Goal: Task Accomplishment & Management: Manage account settings

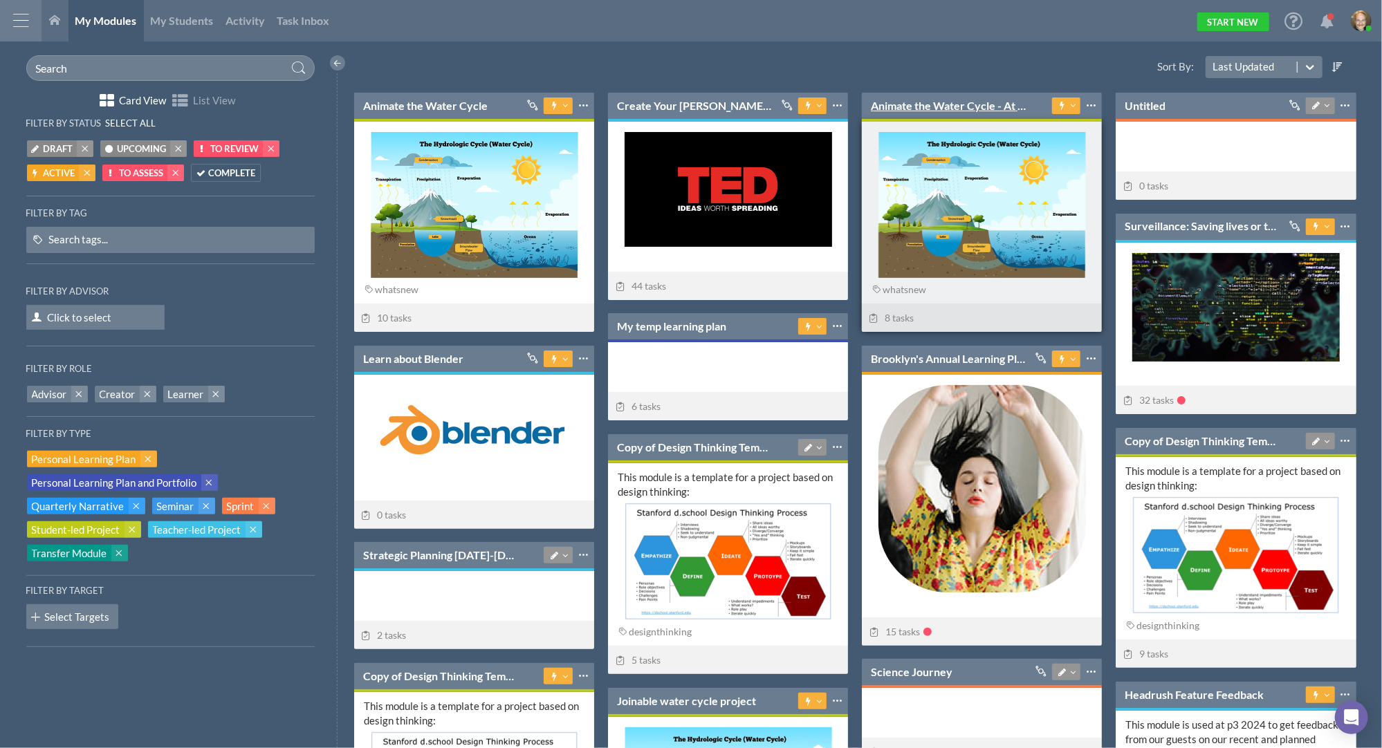
click at [946, 102] on link "Animate the Water Cycle - At Start" at bounding box center [949, 105] width 156 height 15
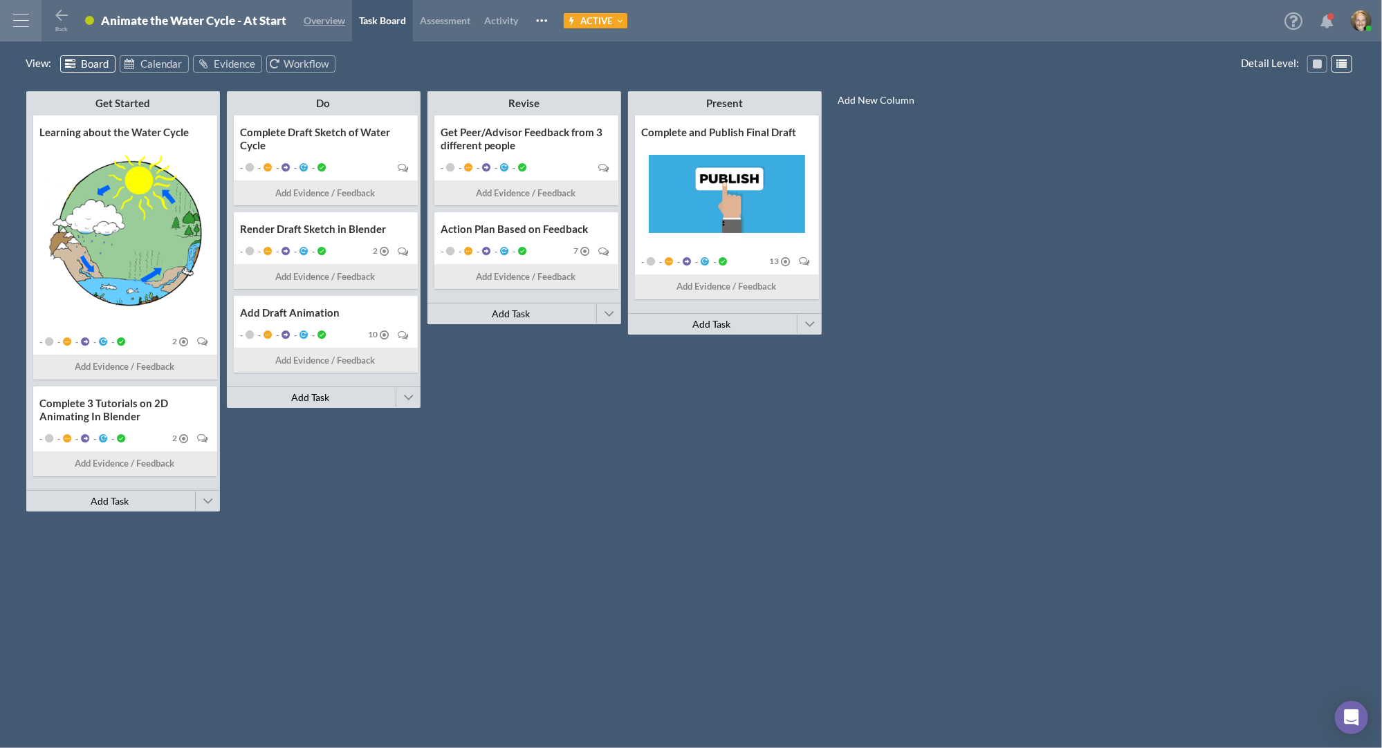
click at [322, 17] on span "Overview" at bounding box center [324, 21] width 41 height 12
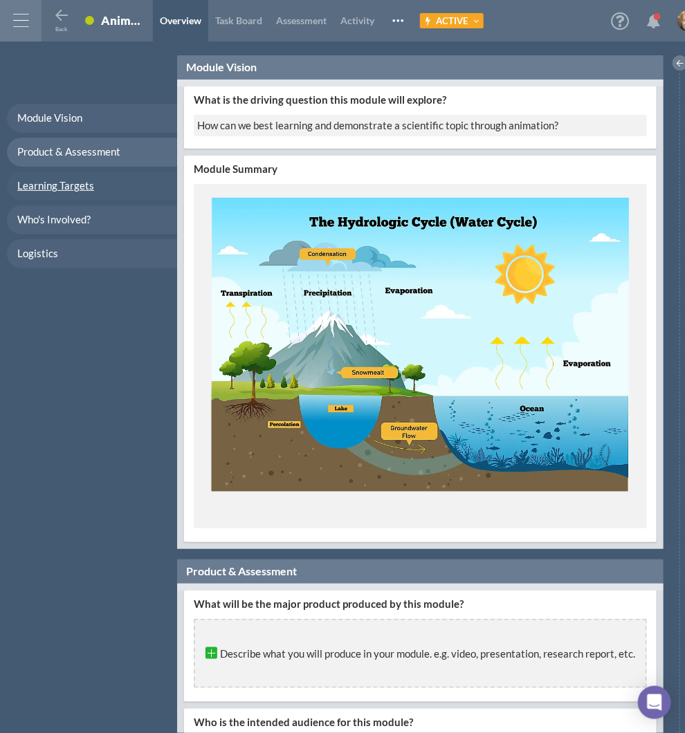
click at [73, 179] on span "Learning Targets" at bounding box center [55, 185] width 77 height 12
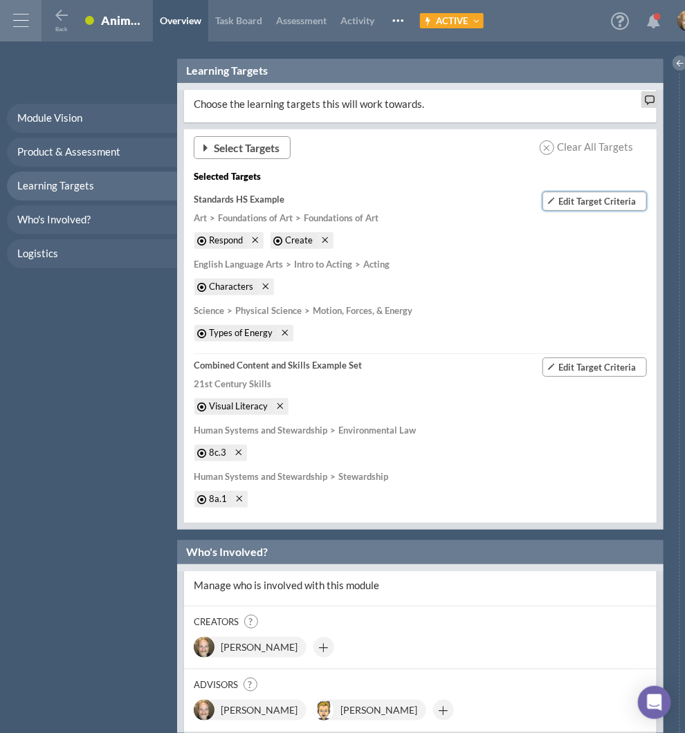
click at [568, 199] on span "Edit Target Criteria" at bounding box center [596, 201] width 77 height 11
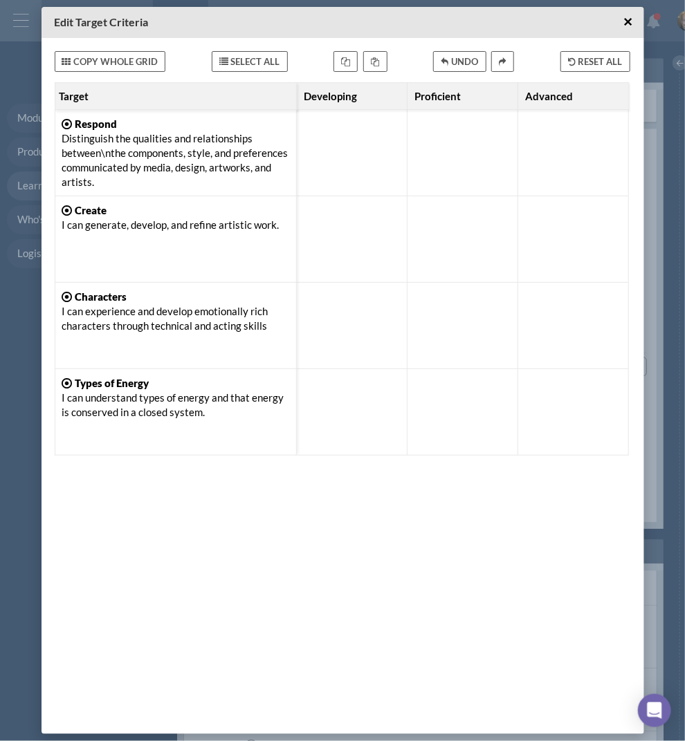
click at [353, 162] on div at bounding box center [352, 153] width 96 height 72
type textarea "test"
type textarea "tet"
click at [342, 490] on div "test test te tet Developing Select Proficient Select Advanced Select Select Res…" at bounding box center [342, 404] width 575 height 645
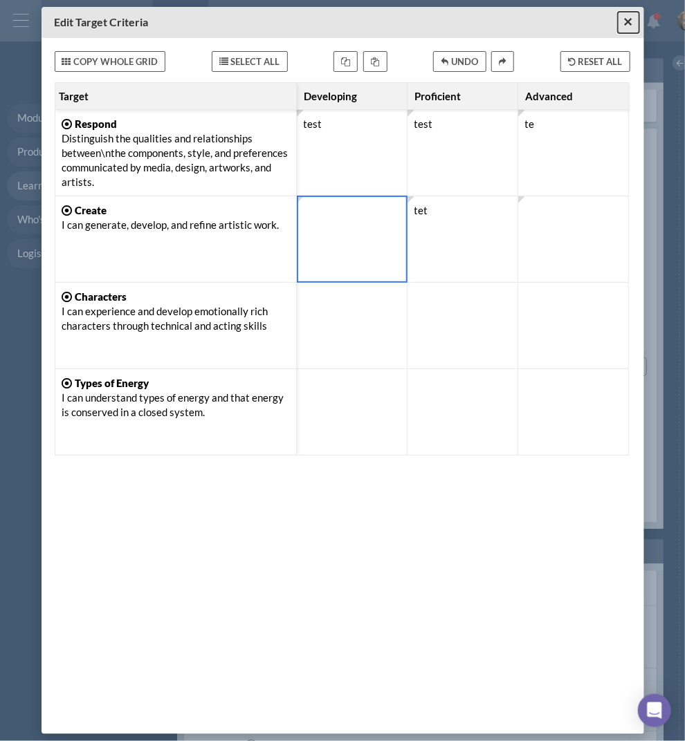
click at [631, 22] on span "×" at bounding box center [627, 21] width 9 height 17
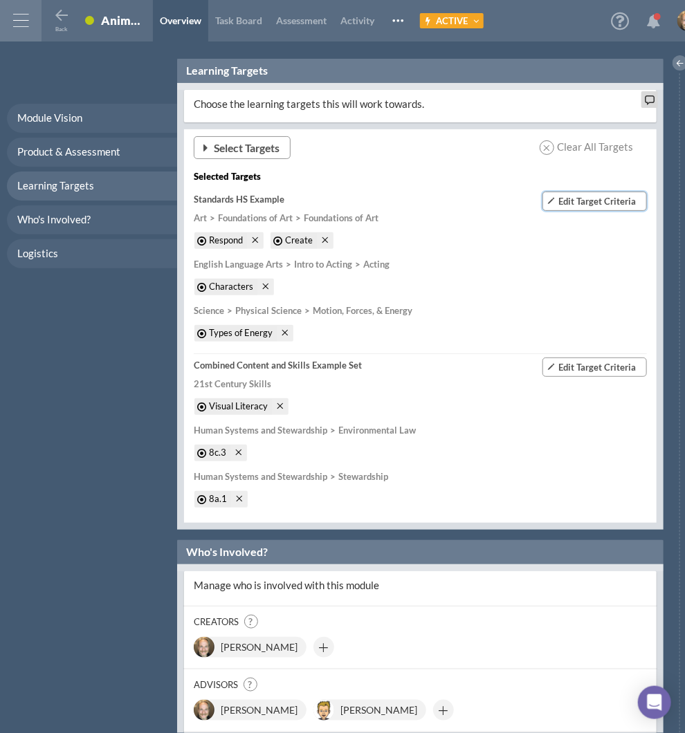
click at [575, 196] on span "Edit Target Criteria" at bounding box center [596, 201] width 77 height 11
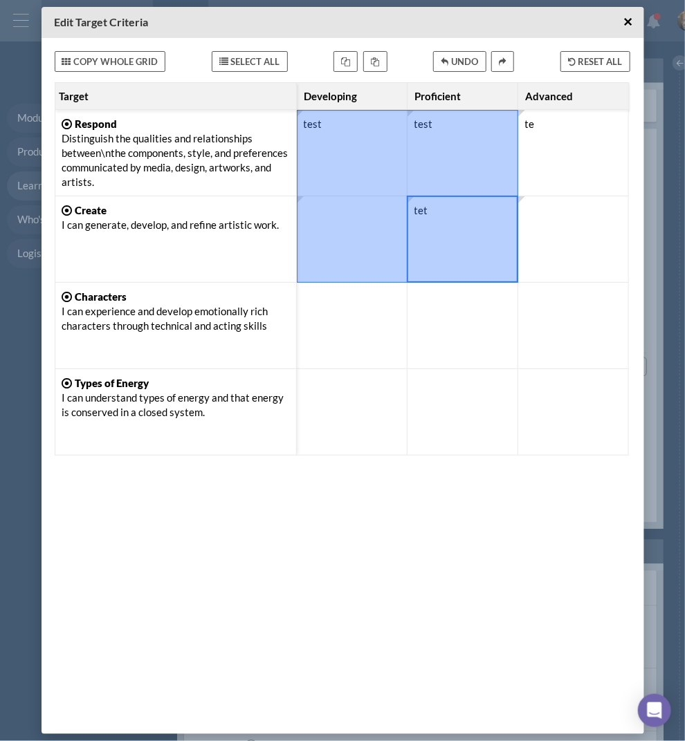
drag, startPoint x: 488, startPoint y: 239, endPoint x: 310, endPoint y: 156, distance: 195.9
click at [310, 156] on div "test test te tet" at bounding box center [463, 283] width 332 height 346
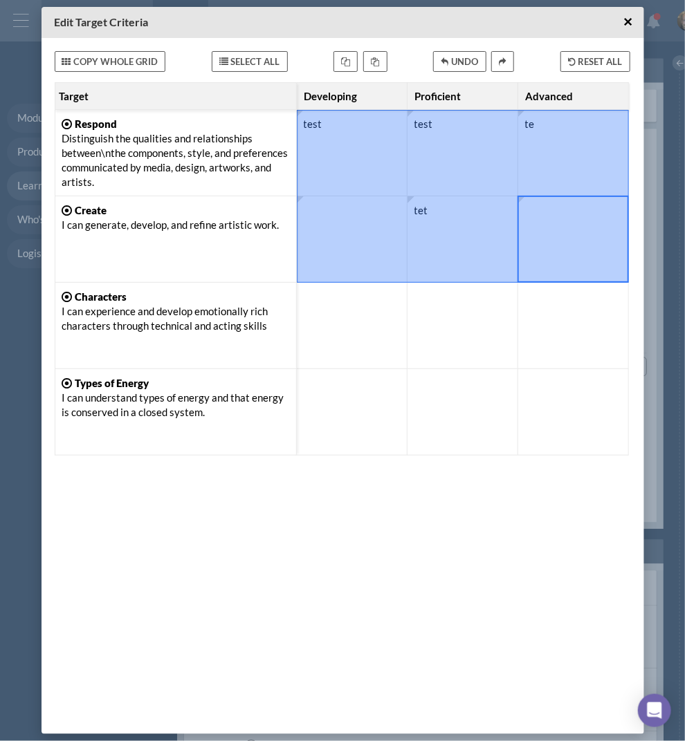
drag, startPoint x: 566, startPoint y: 252, endPoint x: 304, endPoint y: 160, distance: 277.8
click at [304, 160] on div "test test te tet" at bounding box center [463, 283] width 332 height 346
click at [443, 346] on div at bounding box center [462, 326] width 96 height 72
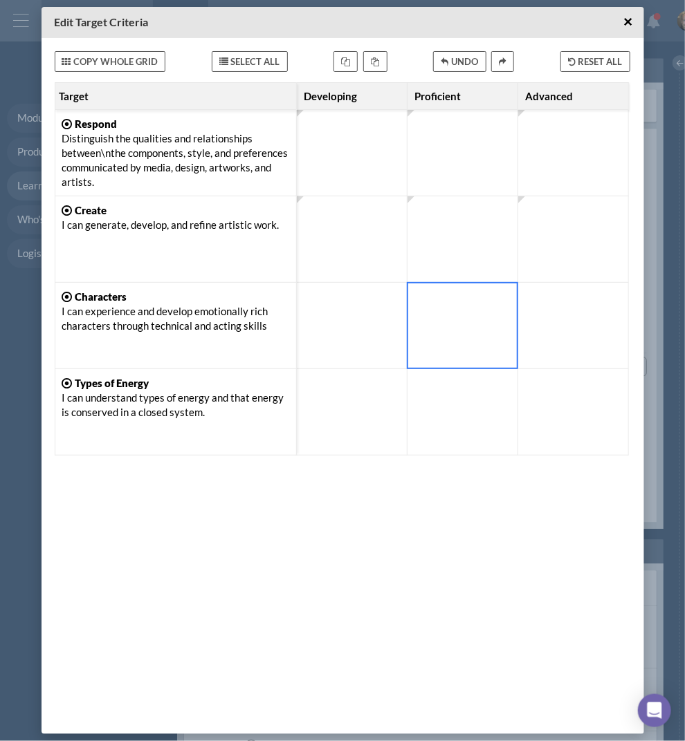
click at [458, 520] on div "Developing Select Proficient Select Advanced Select Select Respond Distinguish …" at bounding box center [342, 404] width 575 height 645
click at [589, 73] on div "Copy Whole Grid Select All Undo Reset All Developing Select Proficient Select A…" at bounding box center [342, 386] width 602 height 696
click at [591, 64] on button "Reset All" at bounding box center [595, 61] width 70 height 21
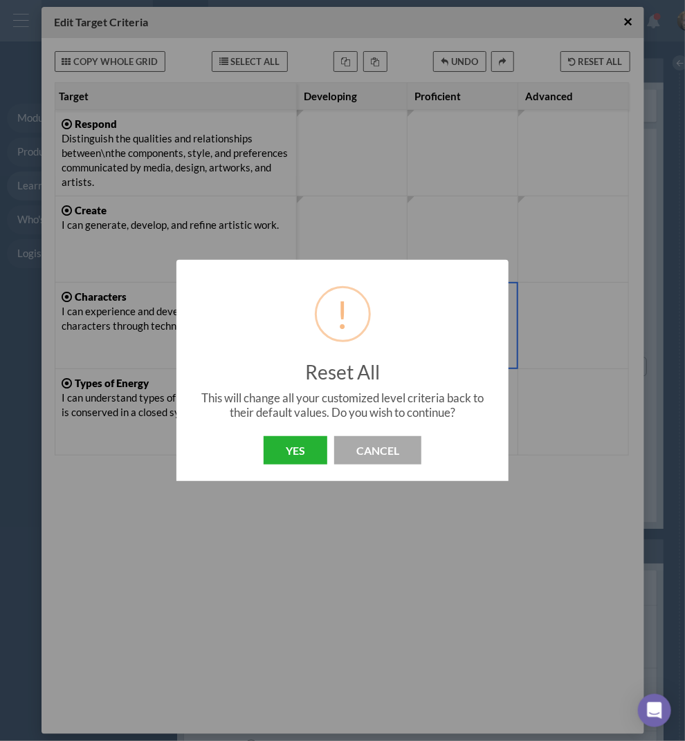
click at [293, 448] on button "Yes" at bounding box center [295, 450] width 64 height 28
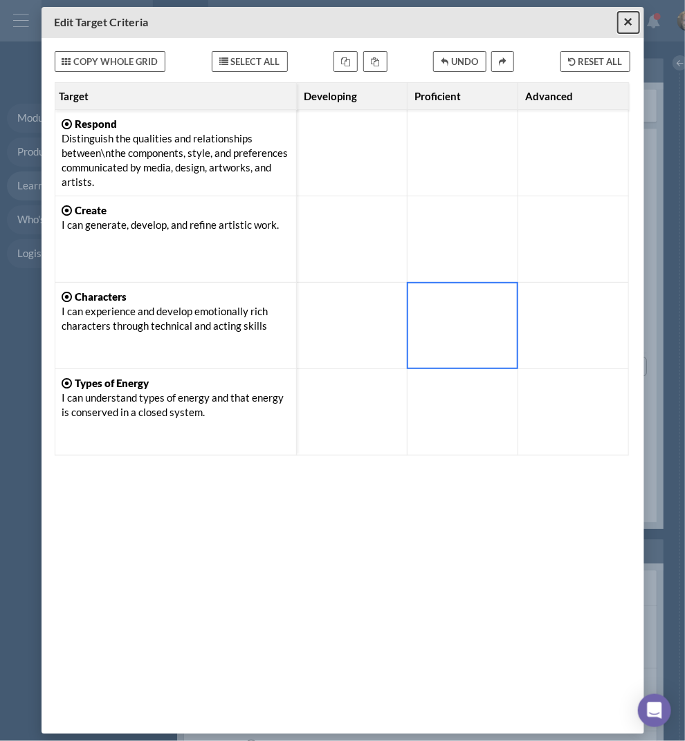
click at [626, 25] on span "×" at bounding box center [627, 21] width 9 height 17
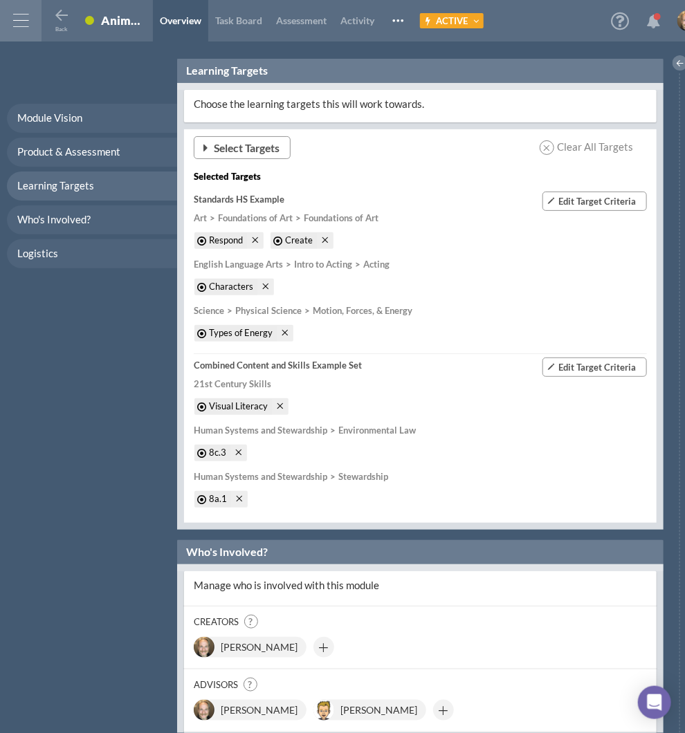
click at [25, 19] on div at bounding box center [20, 20] width 41 height 41
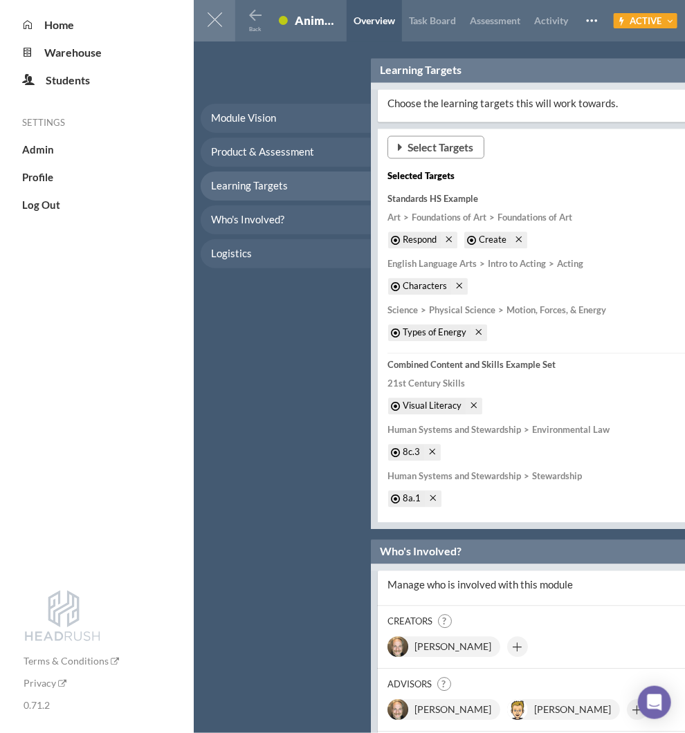
drag, startPoint x: 202, startPoint y: 15, endPoint x: 203, endPoint y: 0, distance: 15.3
click at [203, 15] on div at bounding box center [214, 20] width 41 height 41
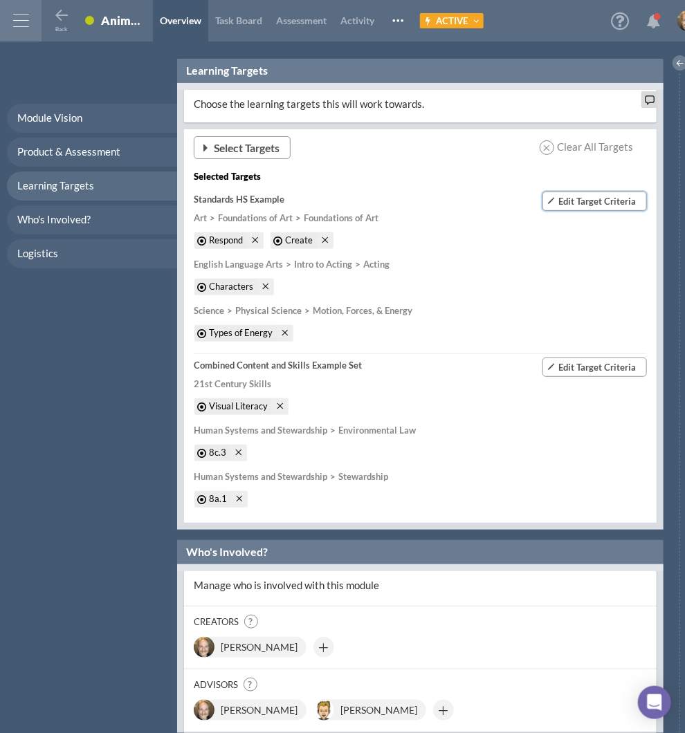
click at [582, 192] on button "Edit Target Criteria" at bounding box center [594, 201] width 104 height 19
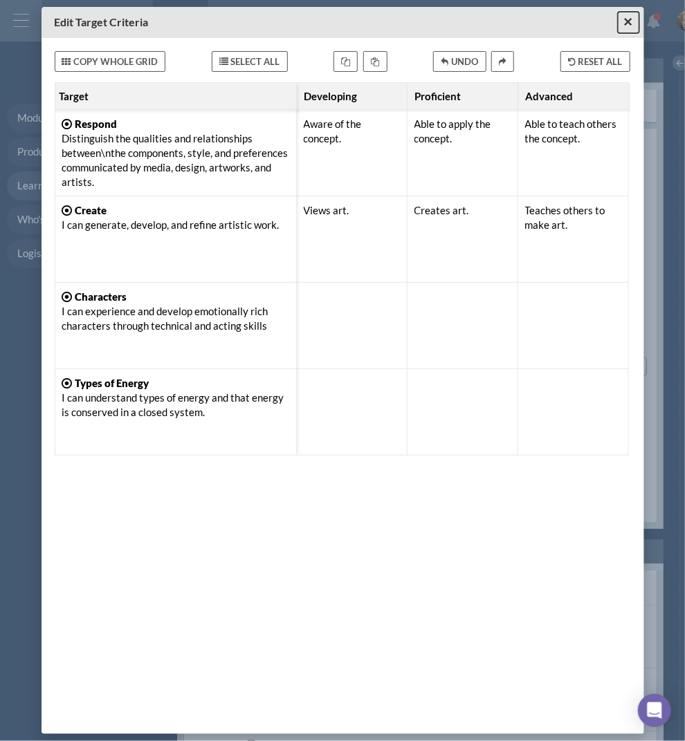
click at [629, 19] on span "×" at bounding box center [627, 21] width 9 height 17
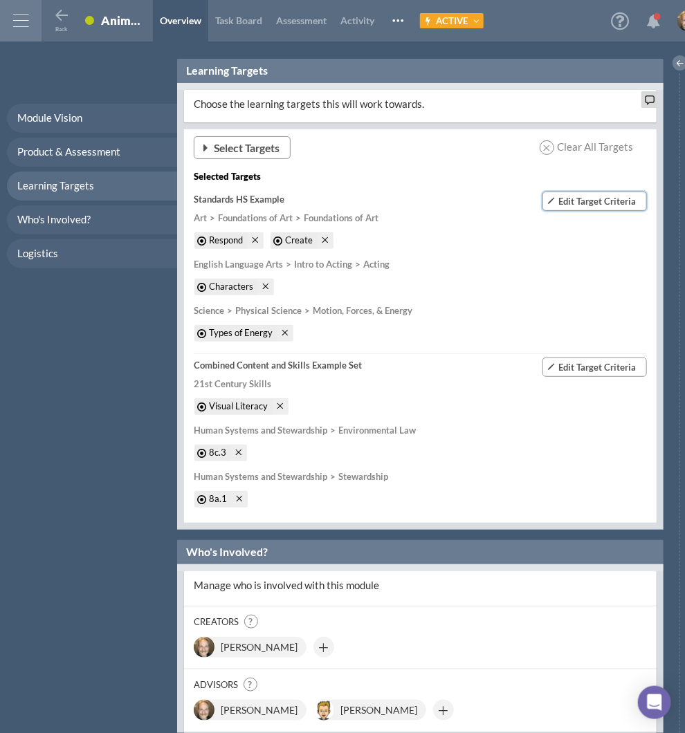
click at [577, 207] on button "Edit Target Criteria" at bounding box center [594, 201] width 104 height 19
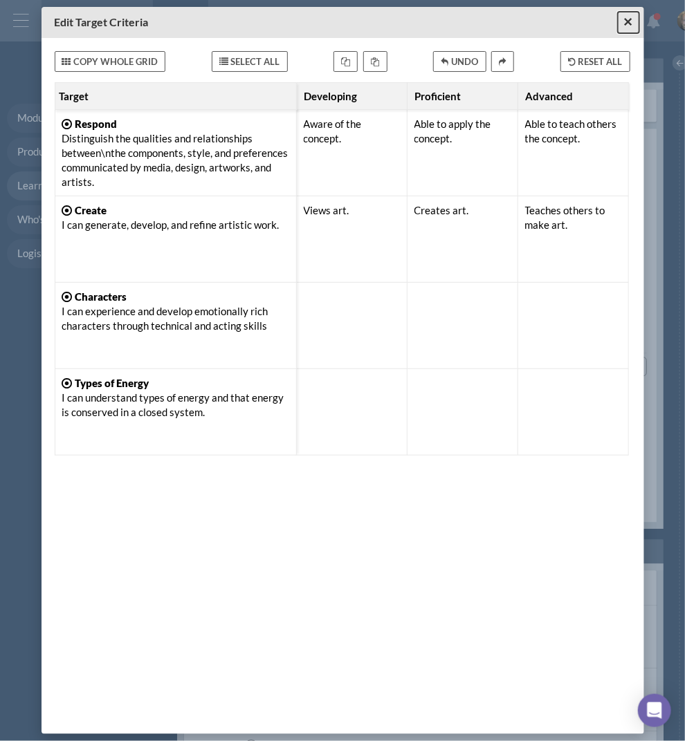
click at [631, 24] on span "×" at bounding box center [627, 21] width 9 height 17
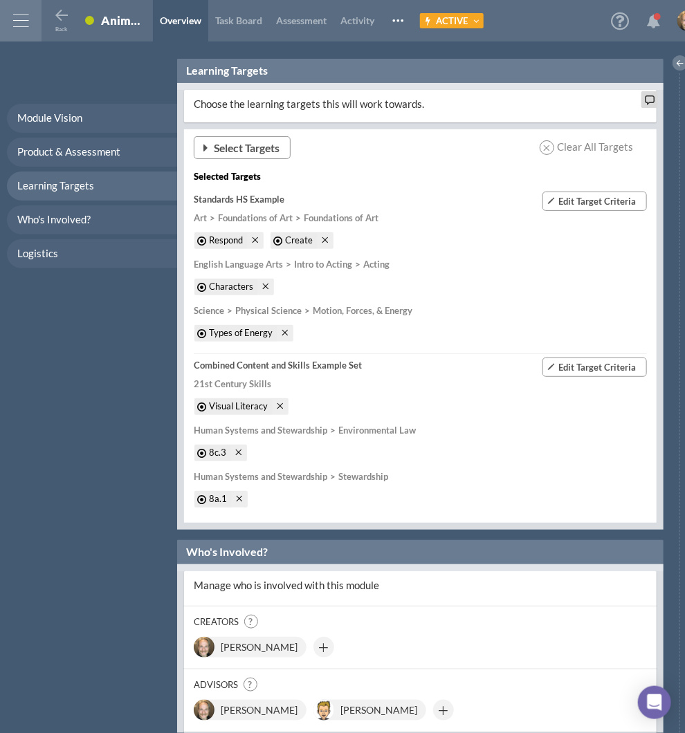
click at [256, 145] on span "Select Targets" at bounding box center [247, 147] width 66 height 15
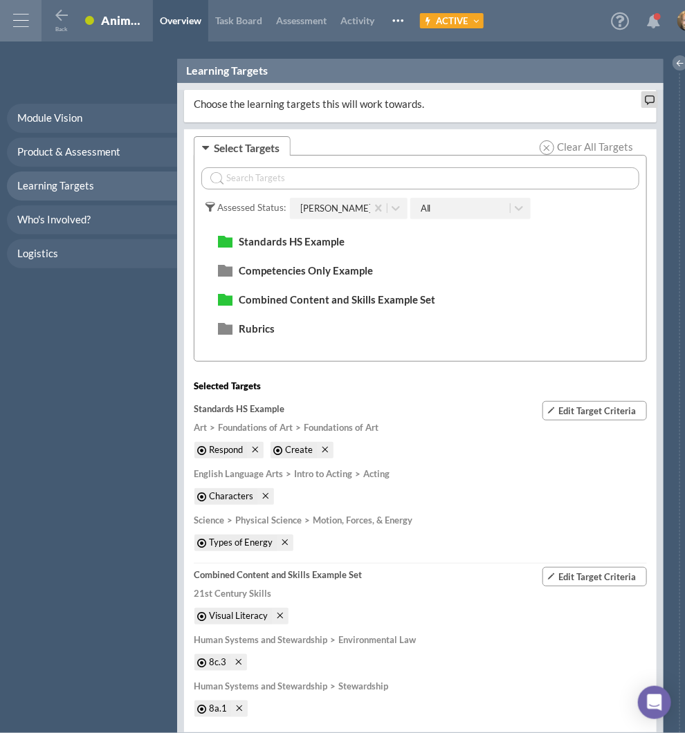
click at [279, 174] on input "text" at bounding box center [420, 178] width 438 height 22
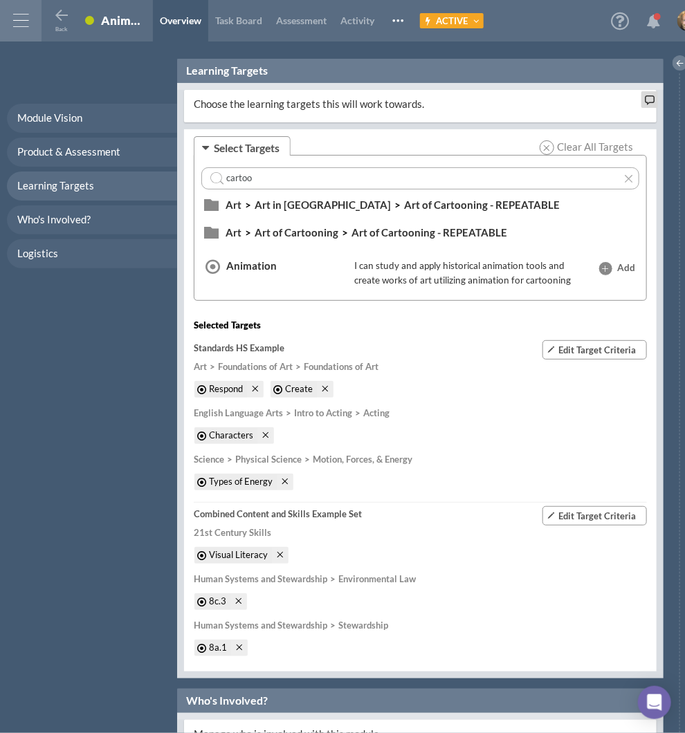
type input "cartoo"
click at [394, 205] on li "Art of Cartooning - REPEATABLE" at bounding box center [478, 205] width 169 height 15
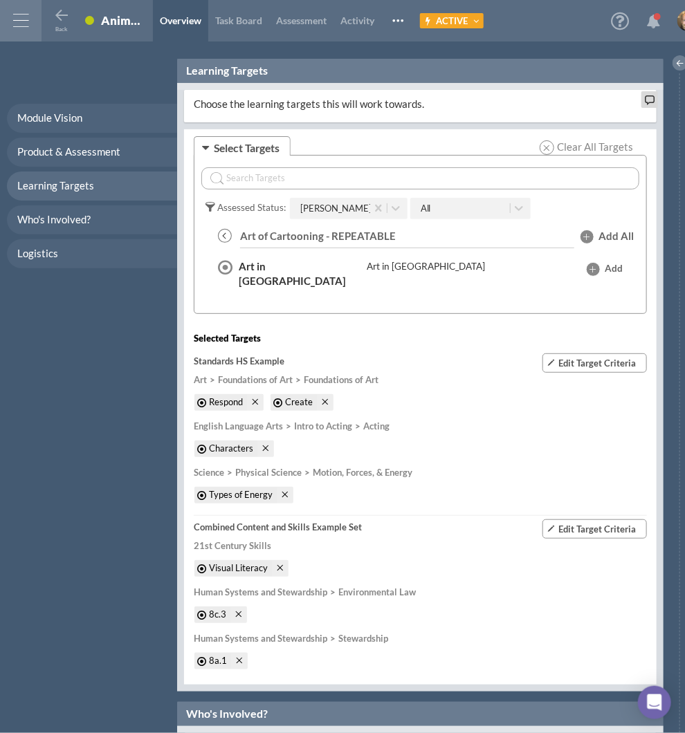
click at [225, 235] on span at bounding box center [225, 236] width 14 height 14
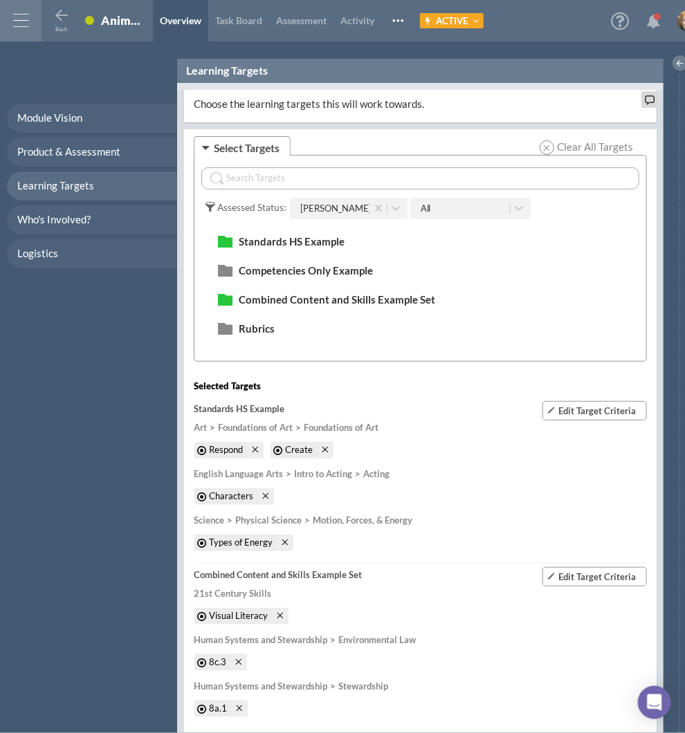
click at [274, 174] on input "text" at bounding box center [420, 178] width 438 height 22
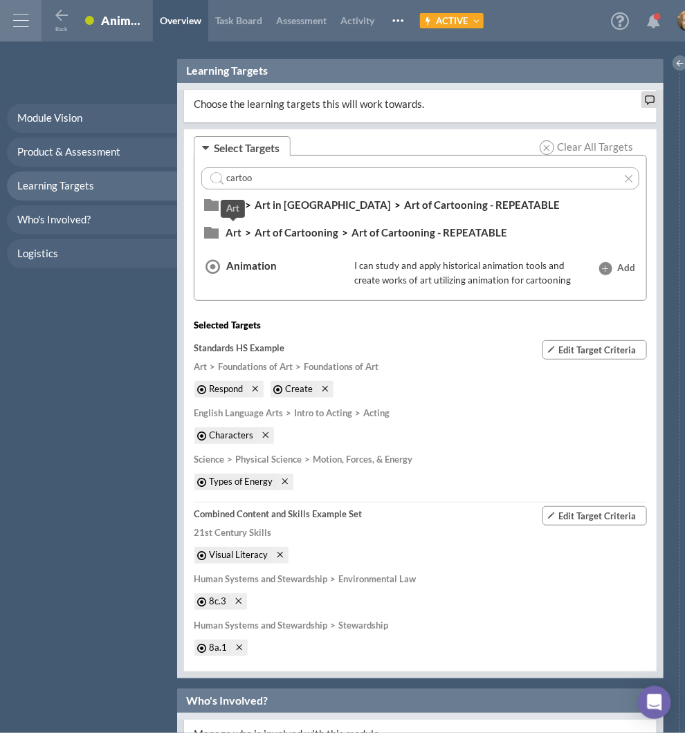
type input "cartoo"
click at [232, 230] on span "Art" at bounding box center [233, 232] width 16 height 12
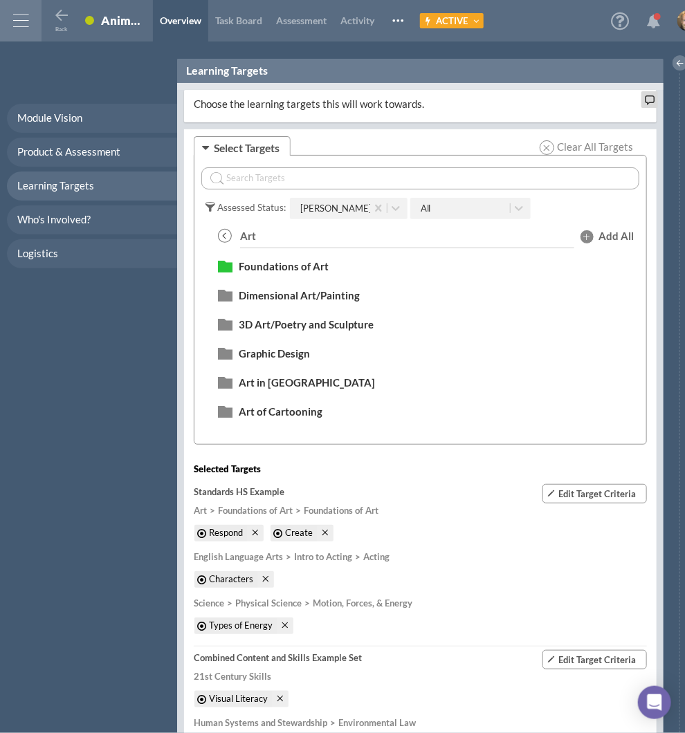
click at [221, 407] on div at bounding box center [225, 411] width 15 height 15
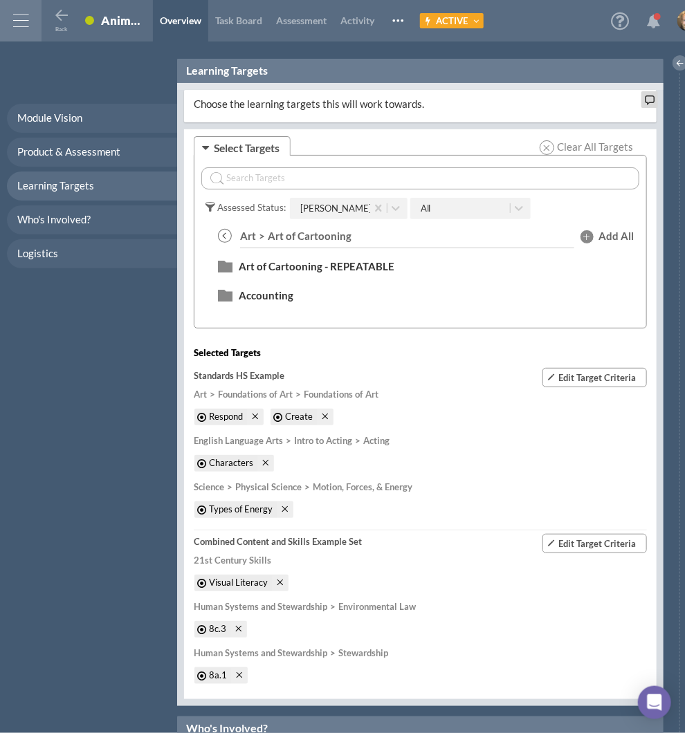
click at [232, 267] on div "Art of Cartooning - REPEATABLE" at bounding box center [420, 267] width 413 height 26
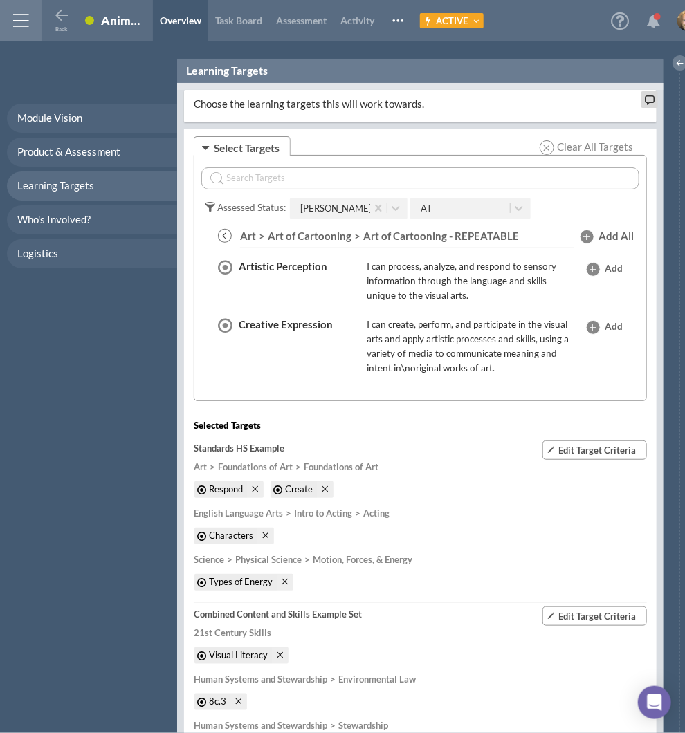
click at [604, 268] on span "Add" at bounding box center [613, 281] width 18 height 41
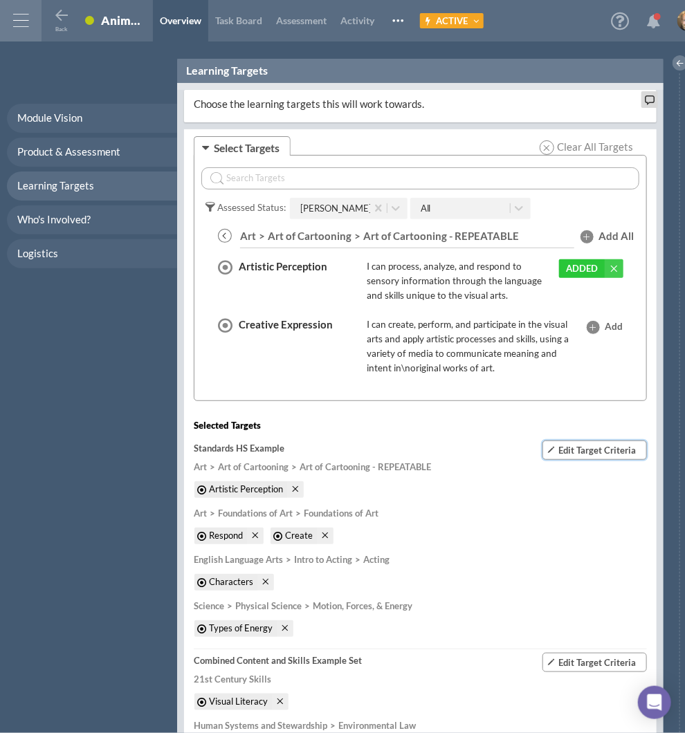
click at [603, 448] on span "Edit Target Criteria" at bounding box center [596, 450] width 77 height 11
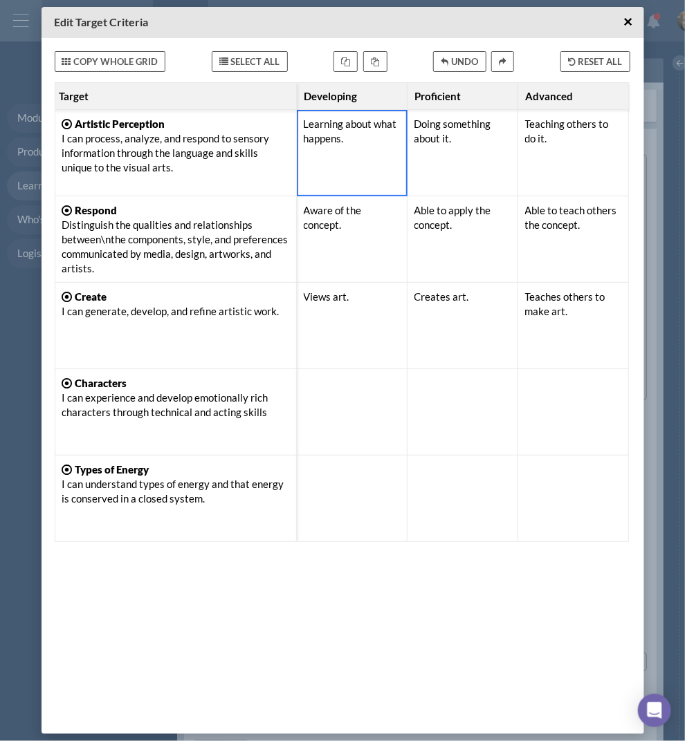
click at [336, 142] on div "Learning about what happens." at bounding box center [352, 153] width 96 height 72
click at [360, 145] on div "Learning about what happens." at bounding box center [352, 153] width 96 height 72
type textarea "Learning about what happens. THen doing it."
click at [523, 147] on div "Teaching others to do it." at bounding box center [573, 153] width 111 height 86
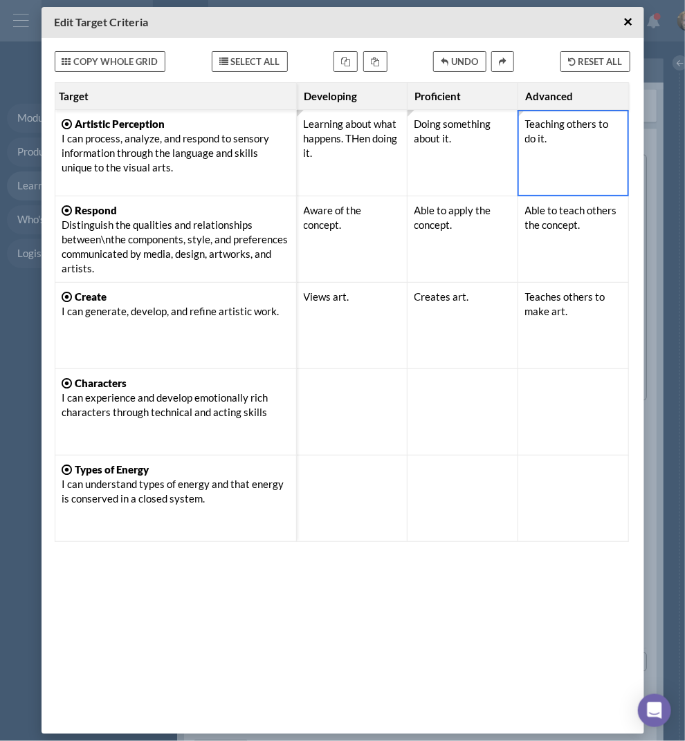
click at [469, 148] on div "Doing something about it." at bounding box center [462, 153] width 96 height 72
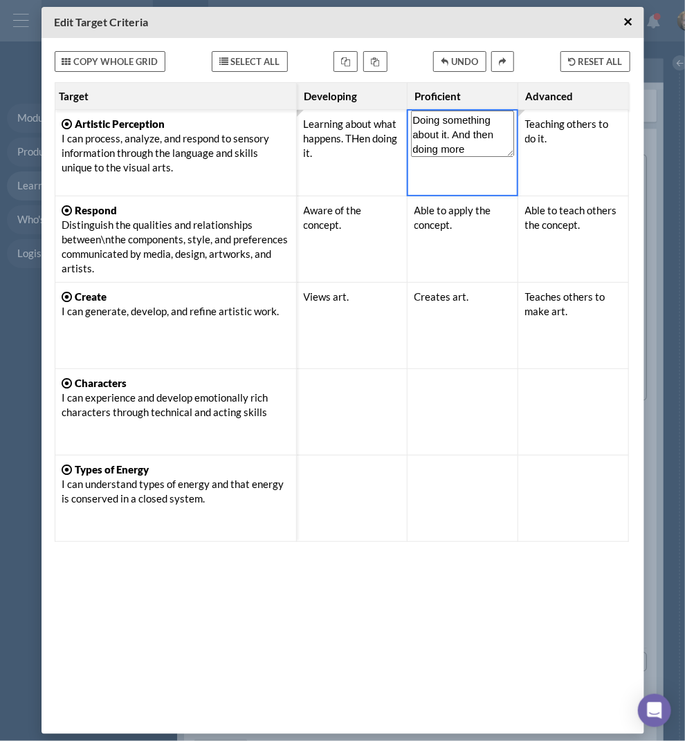
type textarea "Doing something about it. And then doing more."
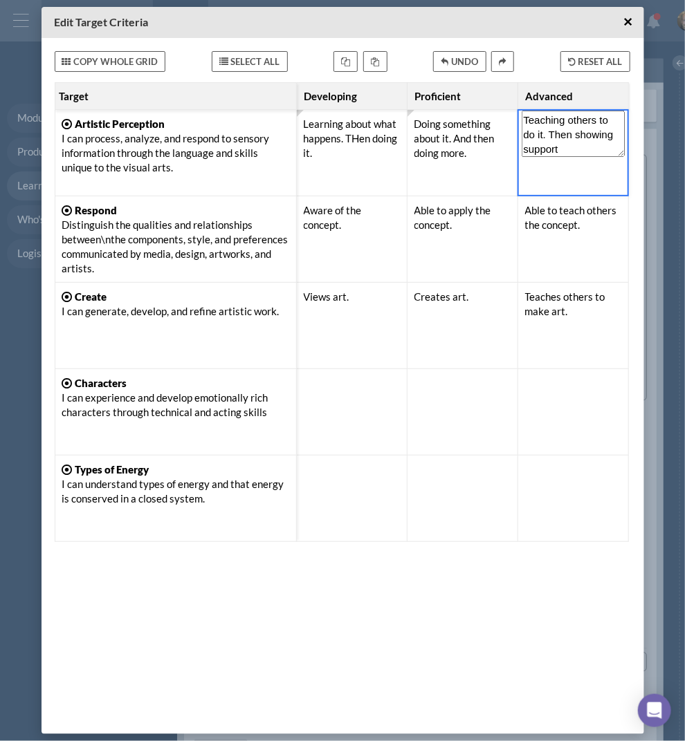
type textarea "Teaching others to do it. Then showing support."
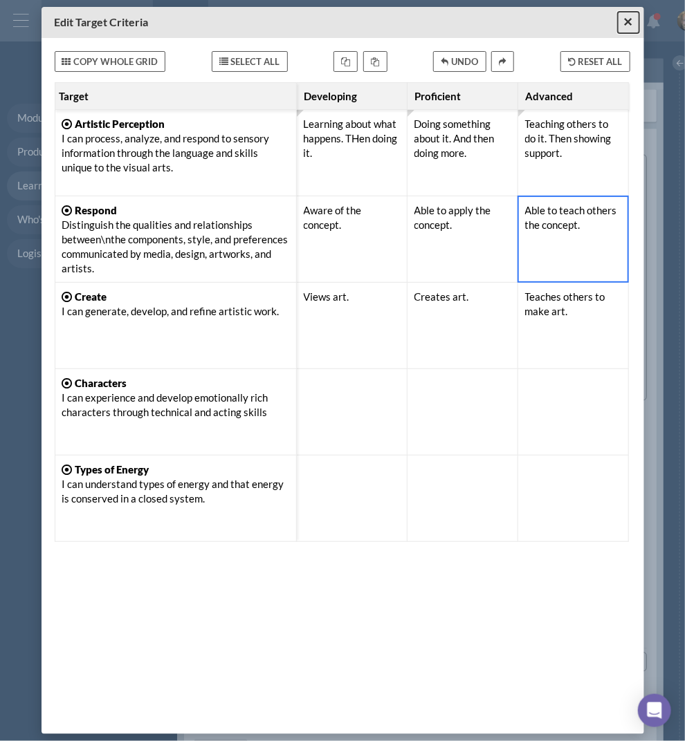
click at [632, 22] on span "×" at bounding box center [627, 21] width 9 height 17
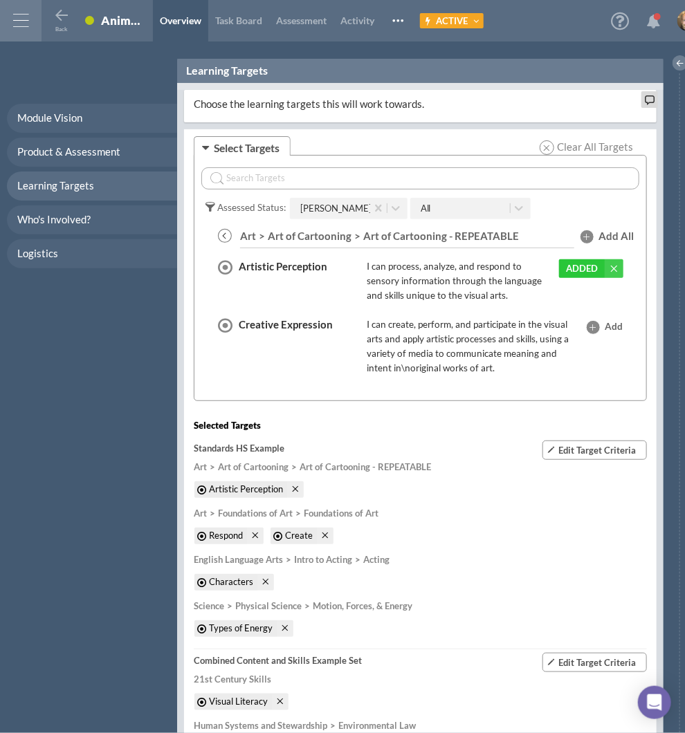
click at [459, 422] on div "Selected Targets" at bounding box center [420, 428] width 453 height 13
click at [588, 445] on span "Edit Target Criteria" at bounding box center [596, 450] width 77 height 11
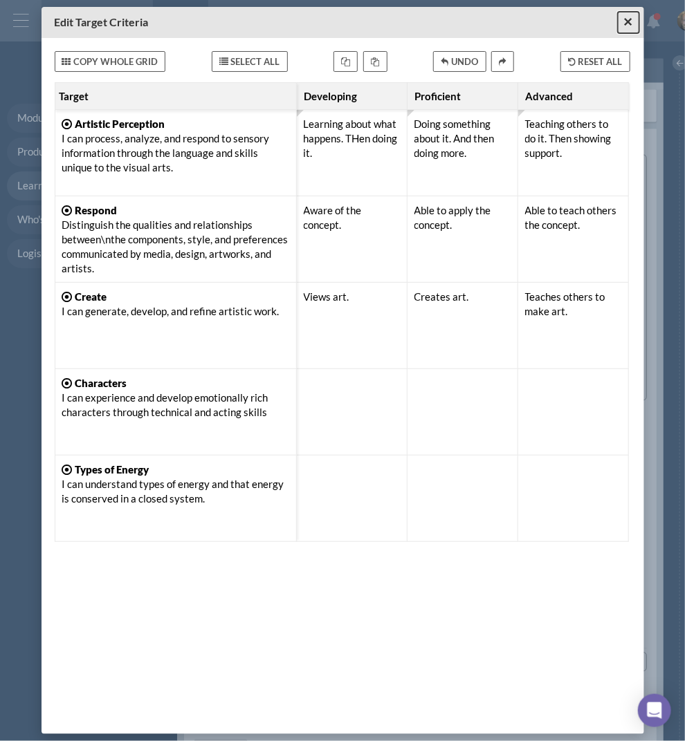
click at [623, 18] on span "×" at bounding box center [627, 21] width 9 height 17
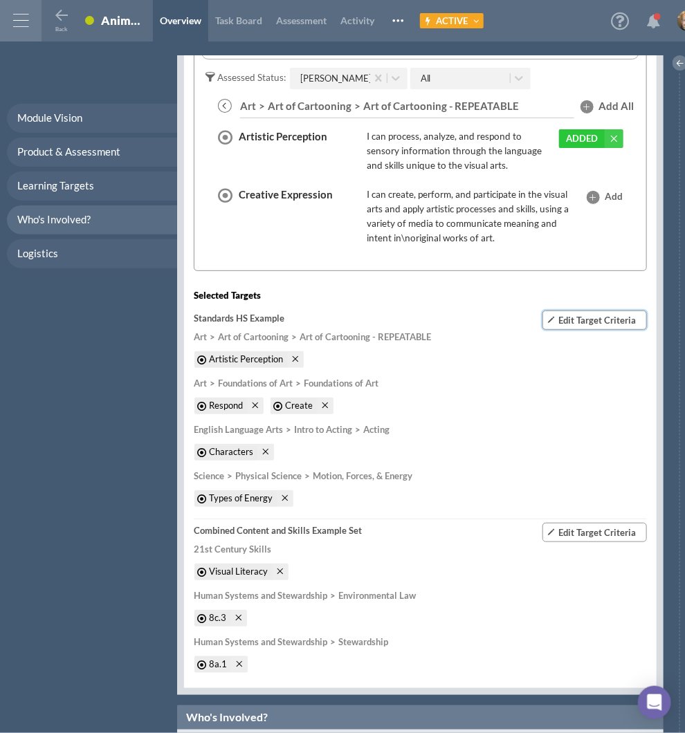
scroll to position [786, 0]
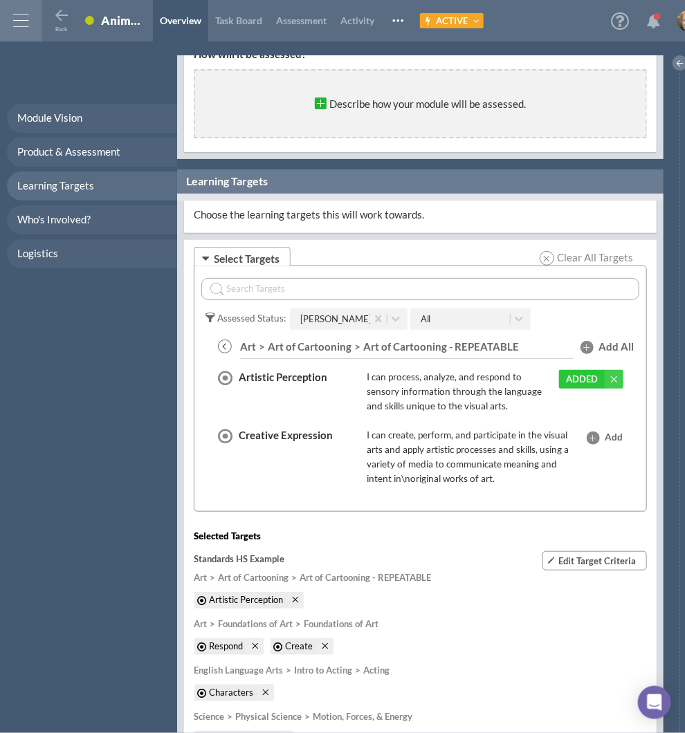
click at [293, 274] on div at bounding box center [420, 289] width 438 height 39
click at [288, 280] on input "text" at bounding box center [420, 289] width 438 height 22
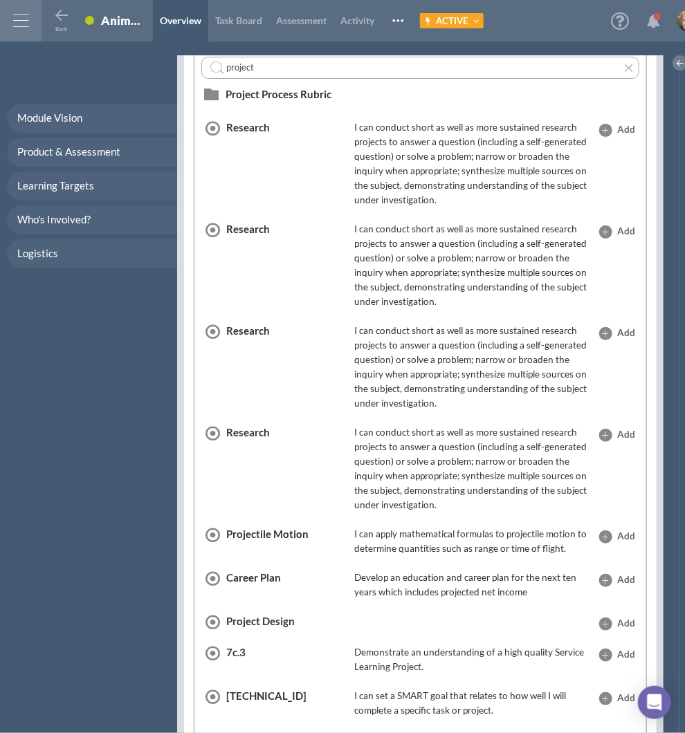
scroll to position [676, 0]
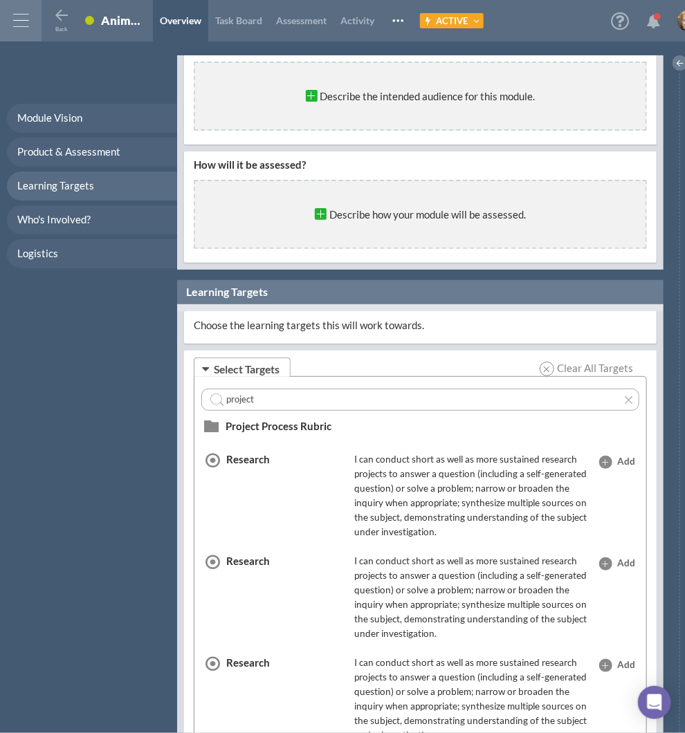
type input "project"
click at [286, 428] on li "Project Process Rubric" at bounding box center [279, 426] width 109 height 15
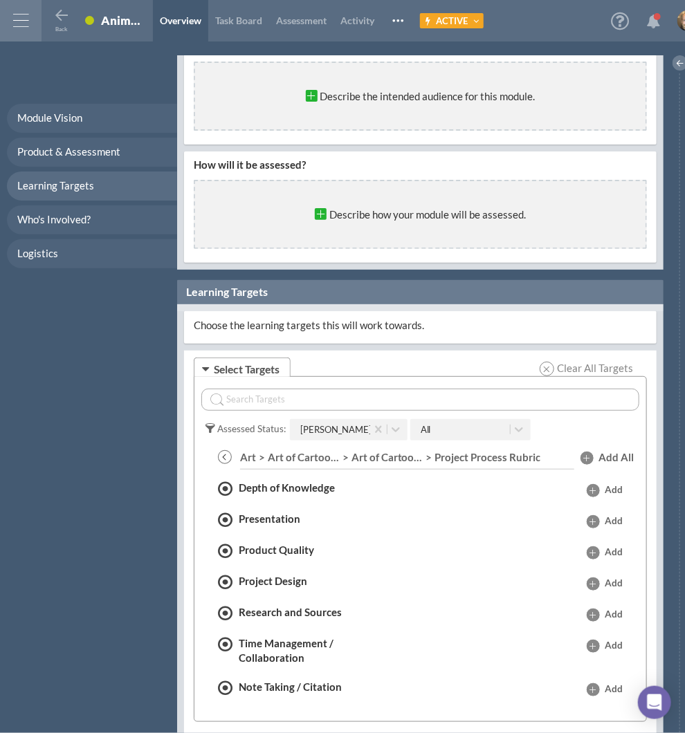
click at [605, 488] on span "Add" at bounding box center [613, 490] width 18 height 15
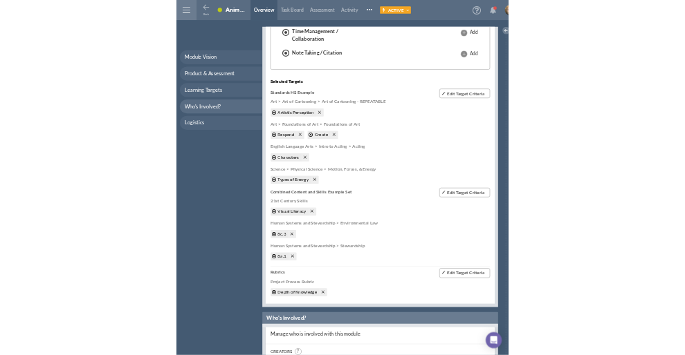
scroll to position [1229, 0]
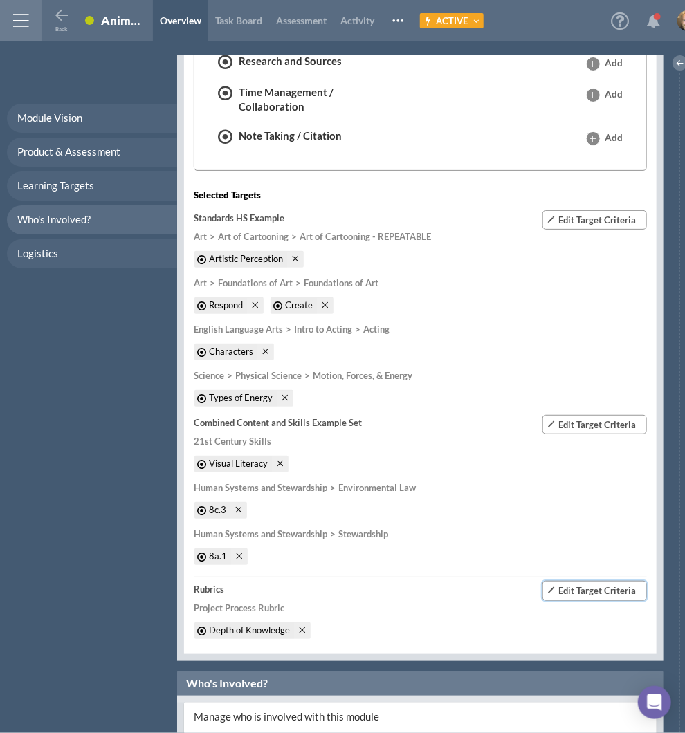
click at [582, 588] on span "Edit Target Criteria" at bounding box center [596, 590] width 77 height 11
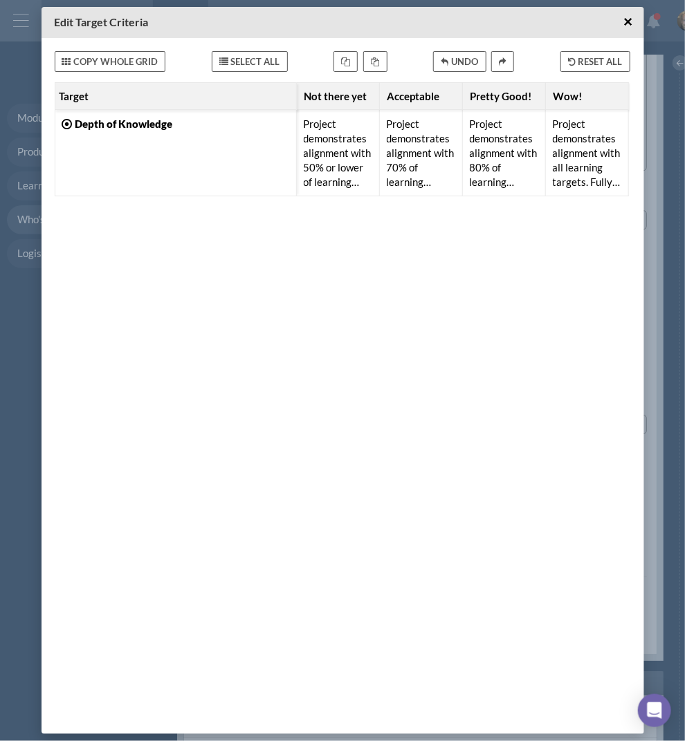
click at [255, 310] on div "Project demonstrates alignment with 50% or lower of learning targets. Questions…" at bounding box center [342, 404] width 575 height 645
click at [441, 254] on div "Project demonstrates alignment with 50% or lower of learning targets. Questions…" at bounding box center [342, 404] width 575 height 645
click at [625, 17] on span "×" at bounding box center [627, 21] width 9 height 17
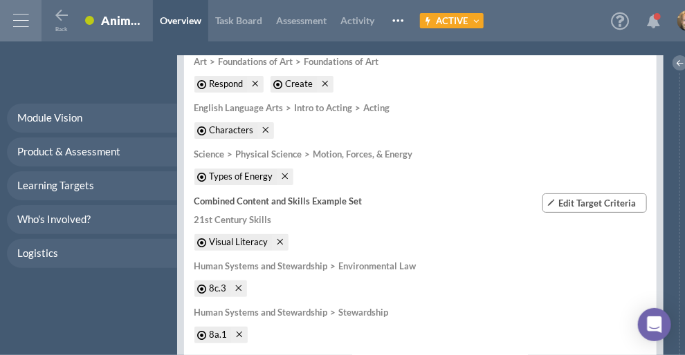
scroll to position [1561, 0]
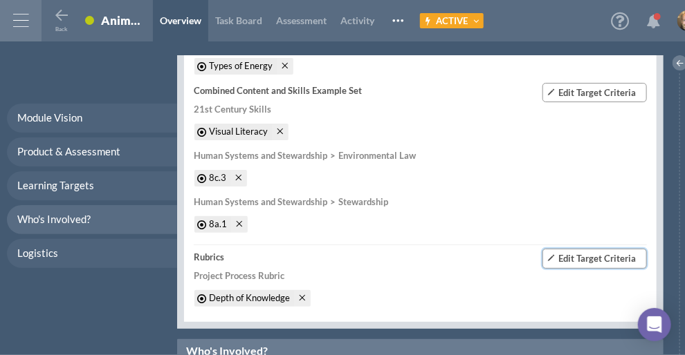
click at [609, 256] on span "Edit Target Criteria" at bounding box center [596, 258] width 77 height 11
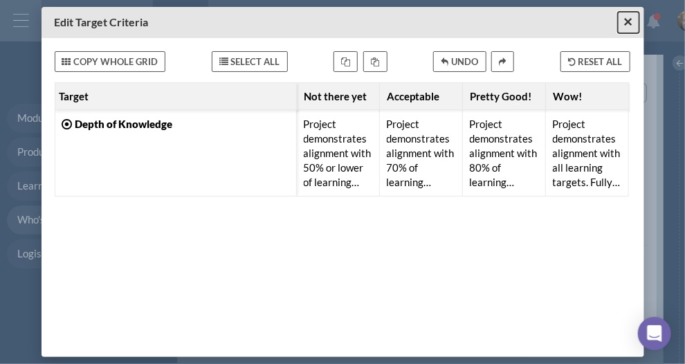
click at [625, 18] on span "×" at bounding box center [627, 21] width 9 height 17
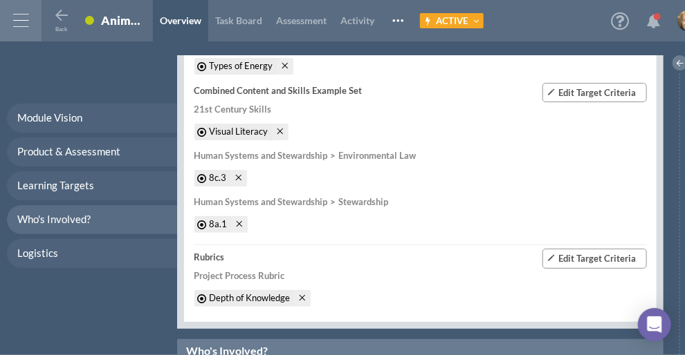
click at [544, 197] on div "Human Systems and Stewardship Stewardship" at bounding box center [420, 202] width 453 height 15
click at [600, 257] on span "Edit Target Criteria" at bounding box center [596, 258] width 77 height 11
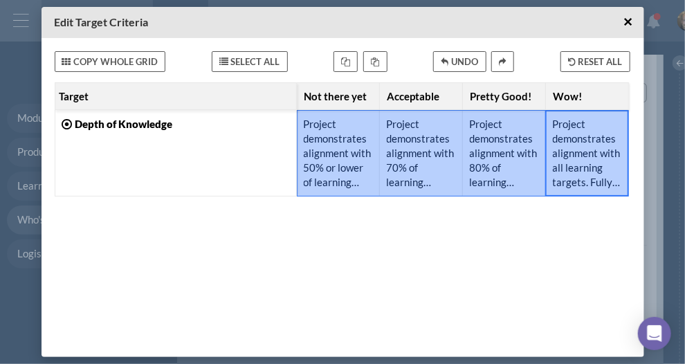
drag, startPoint x: 562, startPoint y: 158, endPoint x: 336, endPoint y: 150, distance: 225.6
click at [336, 150] on div "Project demonstrates alignment with 50% or lower of learning targets. Questions…" at bounding box center [463, 153] width 332 height 86
click at [465, 261] on div "Project demonstrates alignment with 50% or lower of learning targets. Questions…" at bounding box center [342, 216] width 575 height 268
click at [628, 24] on span "×" at bounding box center [627, 21] width 9 height 17
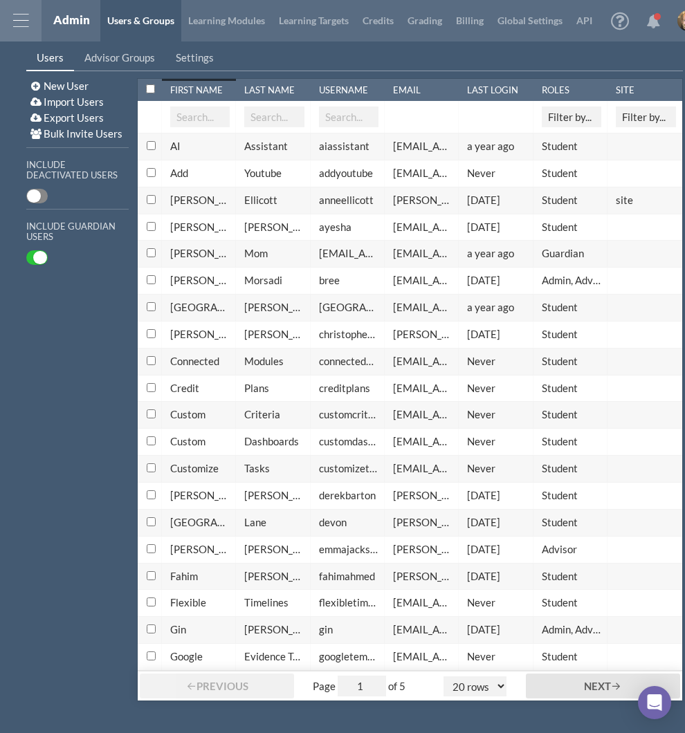
select select "20"
click at [272, 33] on link "Learning Targets" at bounding box center [314, 20] width 84 height 41
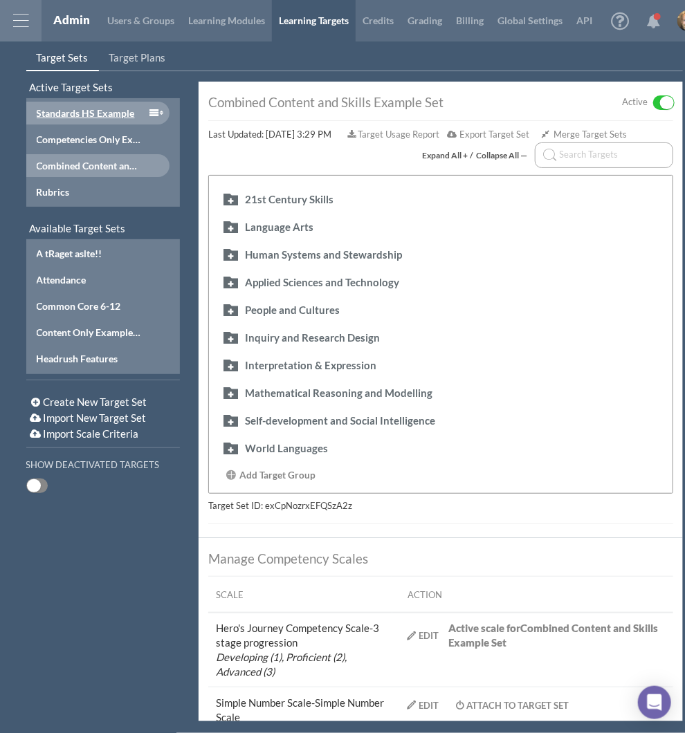
click at [122, 107] on div "Standards HS Example" at bounding box center [90, 113] width 107 height 15
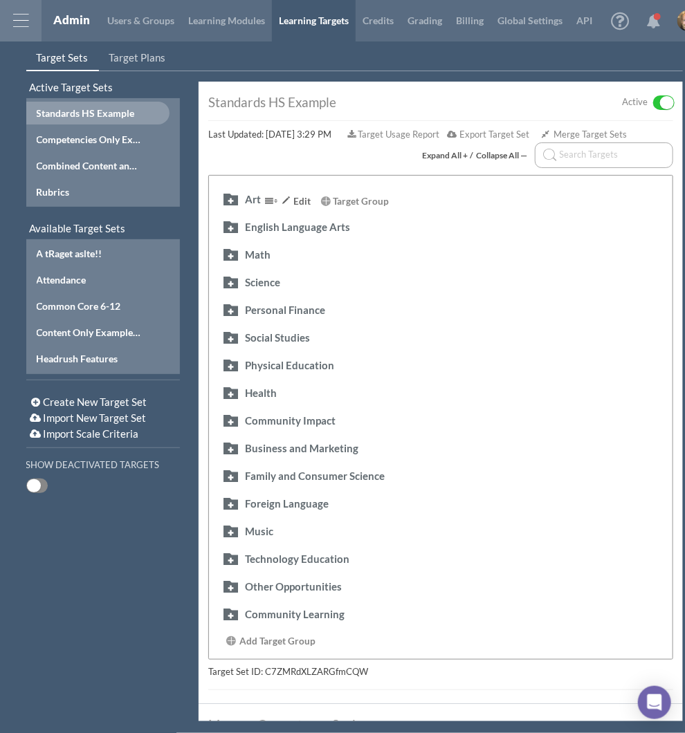
click at [230, 196] on button "button" at bounding box center [230, 199] width 22 height 16
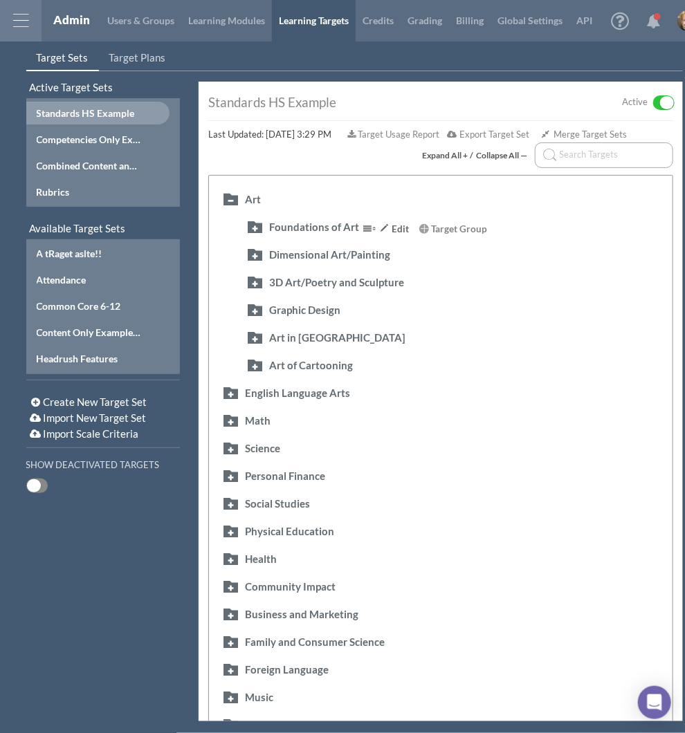
click at [256, 223] on button "button" at bounding box center [254, 227] width 22 height 16
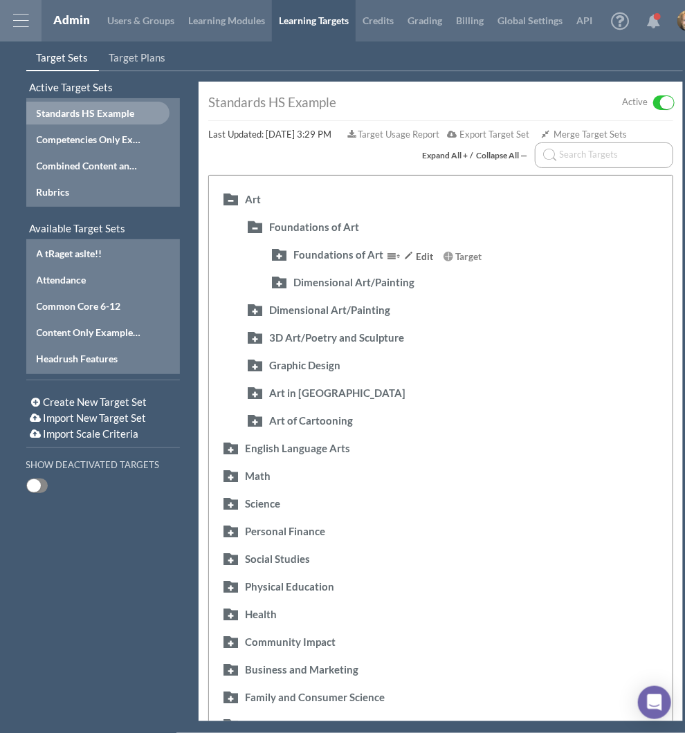
click at [279, 252] on button "button" at bounding box center [279, 254] width 22 height 16
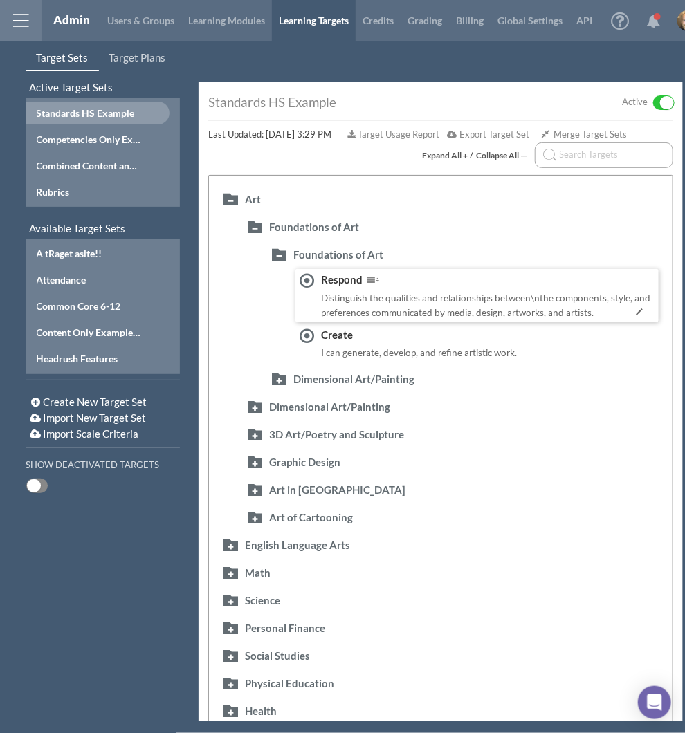
click at [376, 296] on div "Distinguish the qualities and relationships between\nthe components, style, and…" at bounding box center [487, 305] width 333 height 29
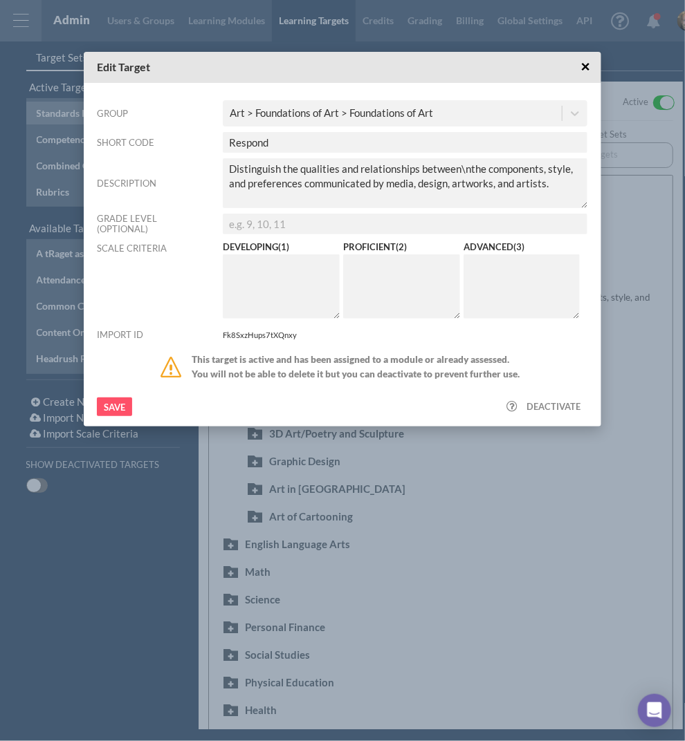
click at [253, 317] on textarea at bounding box center [281, 287] width 117 height 64
type textarea "Aware of the concept."
click at [396, 293] on textarea at bounding box center [401, 287] width 117 height 64
type textarea "Able to apply the concept."
click at [493, 282] on textarea at bounding box center [521, 287] width 117 height 64
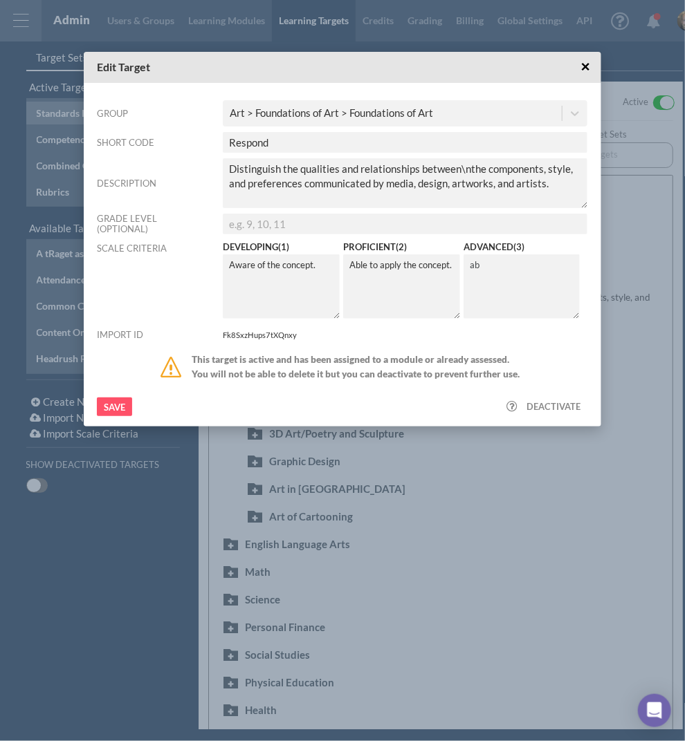
type textarea "a"
type textarea "Able to teach others the concept."
click at [124, 407] on input "Save" at bounding box center [114, 407] width 35 height 19
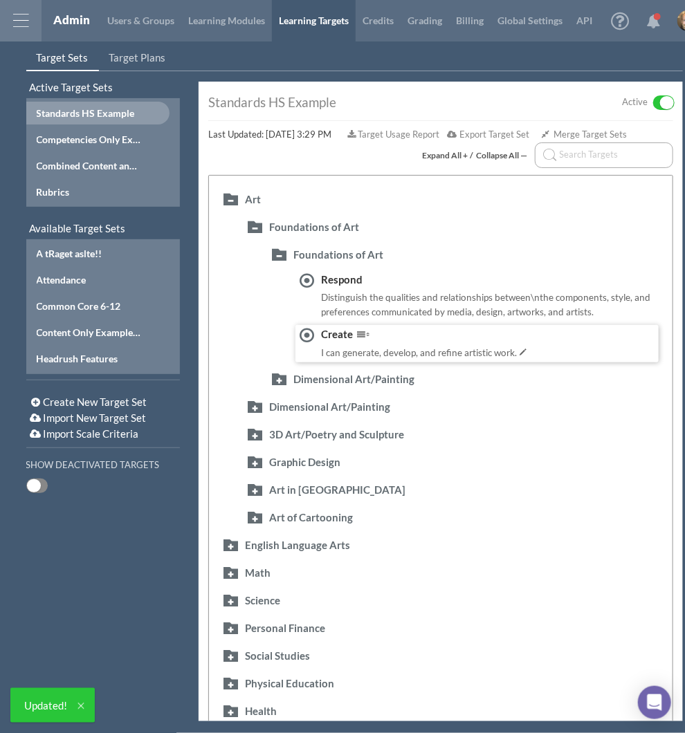
click at [459, 346] on div "I can generate, develop, and refine artistic work." at bounding box center [429, 353] width 217 height 15
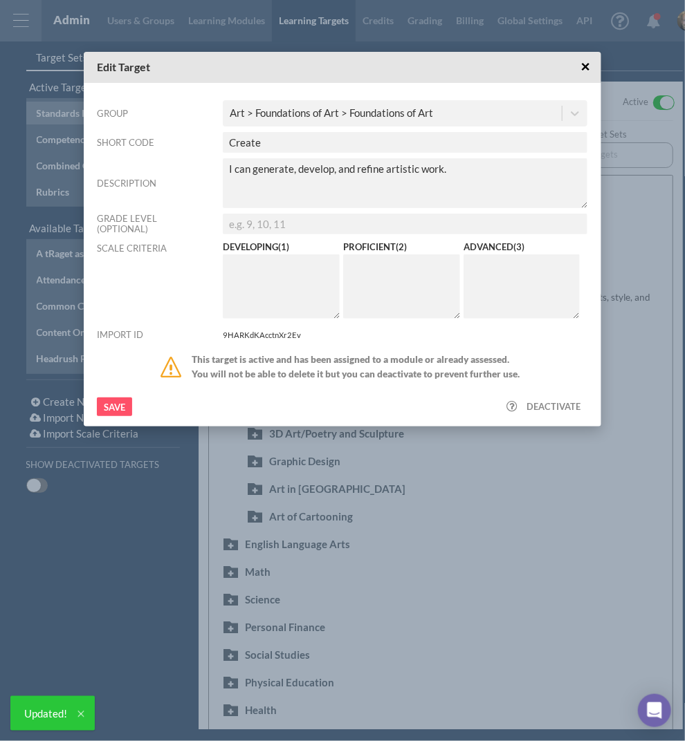
click at [276, 286] on textarea at bounding box center [281, 287] width 117 height 64
click at [416, 292] on textarea at bounding box center [401, 287] width 117 height 64
type textarea "Views art."
type textarea "Creates art."
type textarea "Teaches others to make art."
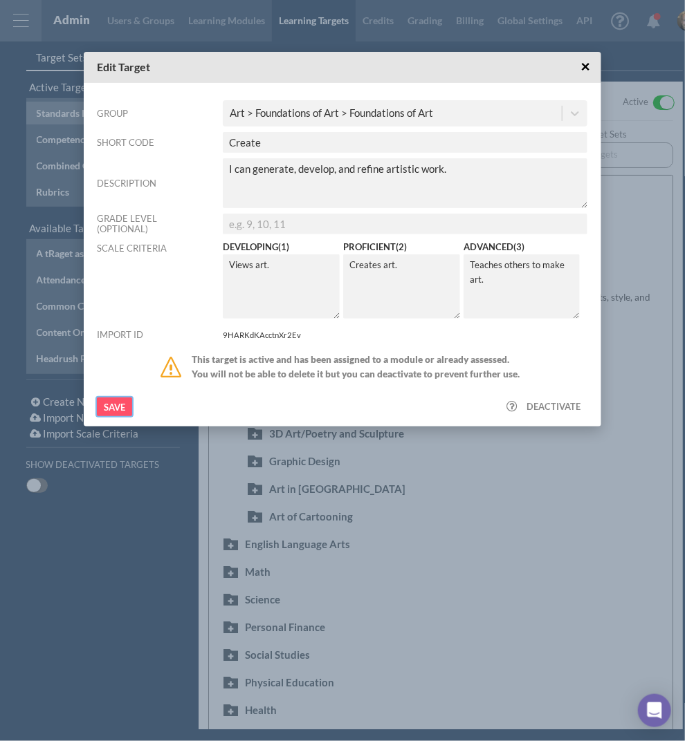
click at [108, 405] on input "Save" at bounding box center [114, 407] width 35 height 19
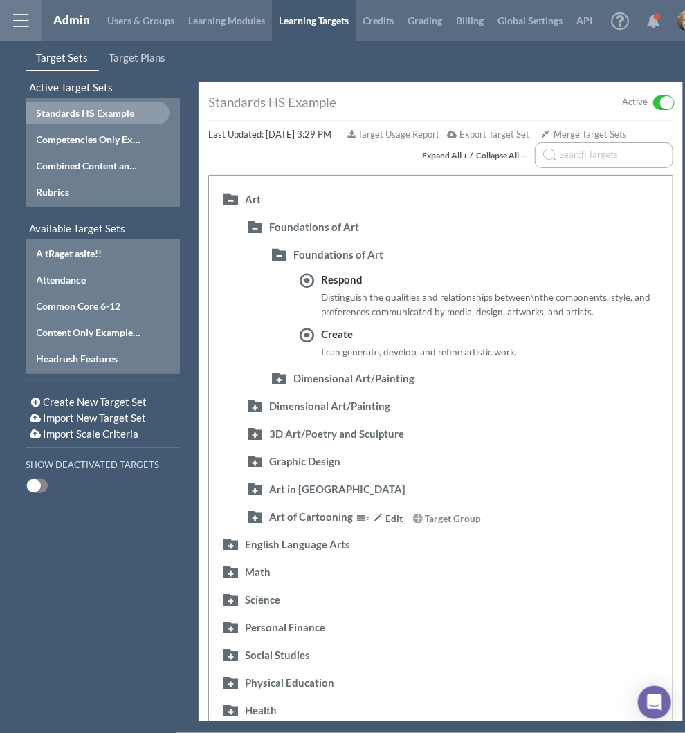
click at [253, 514] on button "button" at bounding box center [254, 516] width 22 height 16
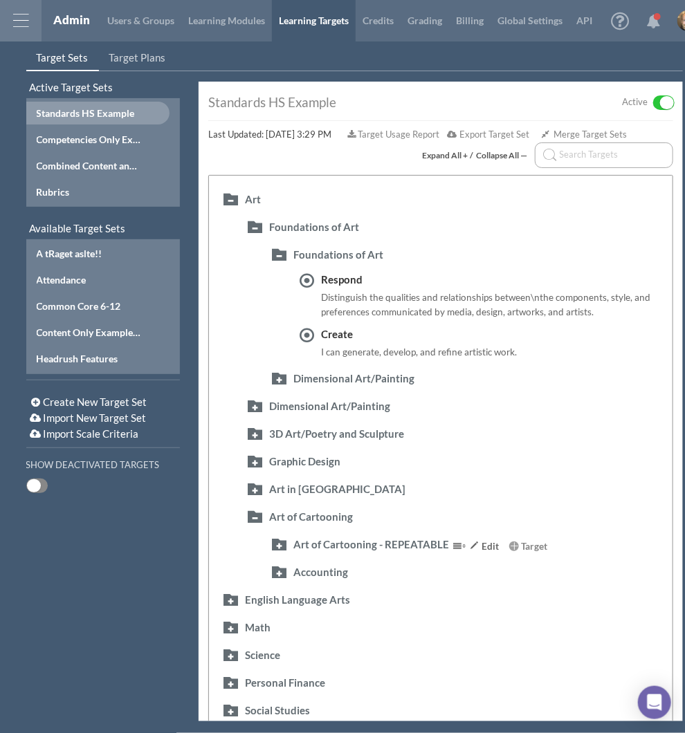
click at [355, 542] on div "Art of Cartooning - REPEATABLE" at bounding box center [371, 544] width 156 height 15
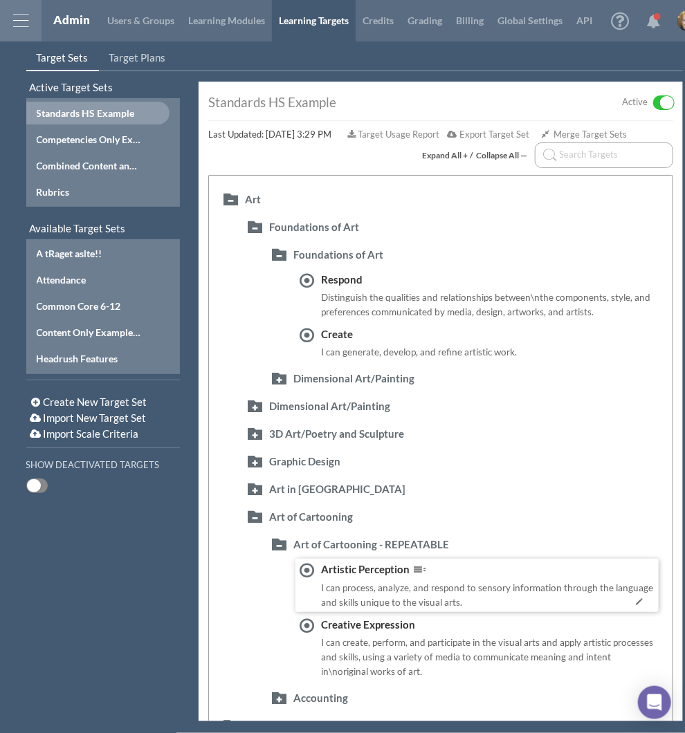
click at [335, 568] on div "Artistic Perception" at bounding box center [487, 569] width 333 height 15
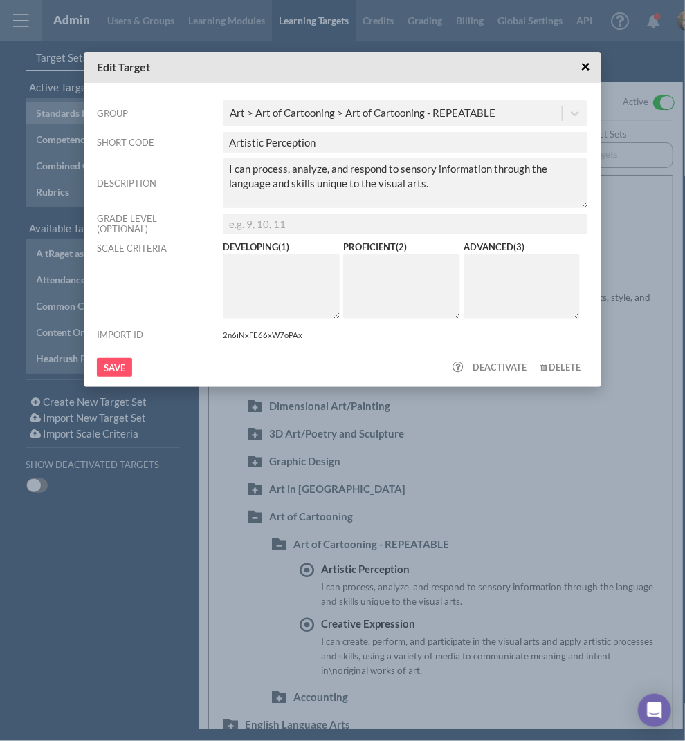
click at [293, 300] on textarea at bounding box center [281, 287] width 117 height 64
type textarea "T"
type textarea "C"
type textarea "Learning about what happens."
type textarea "Doing something about it."
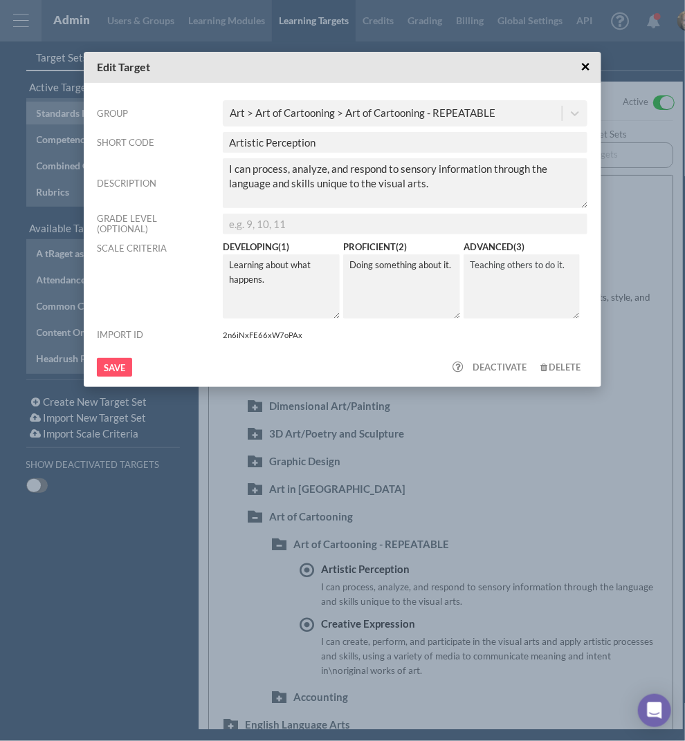
type textarea "Teaching others to do it."
click at [124, 360] on input "Save" at bounding box center [114, 367] width 35 height 19
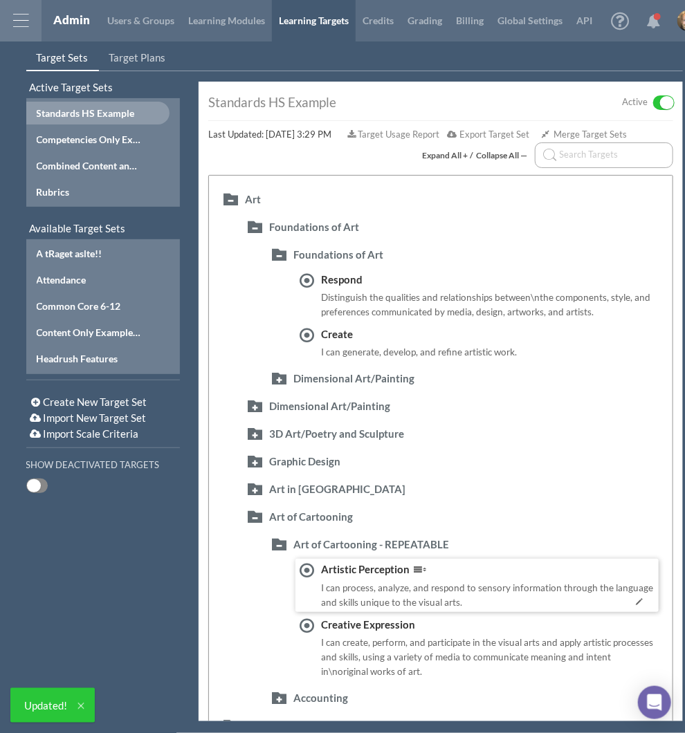
click at [409, 575] on div at bounding box center [417, 569] width 17 height 15
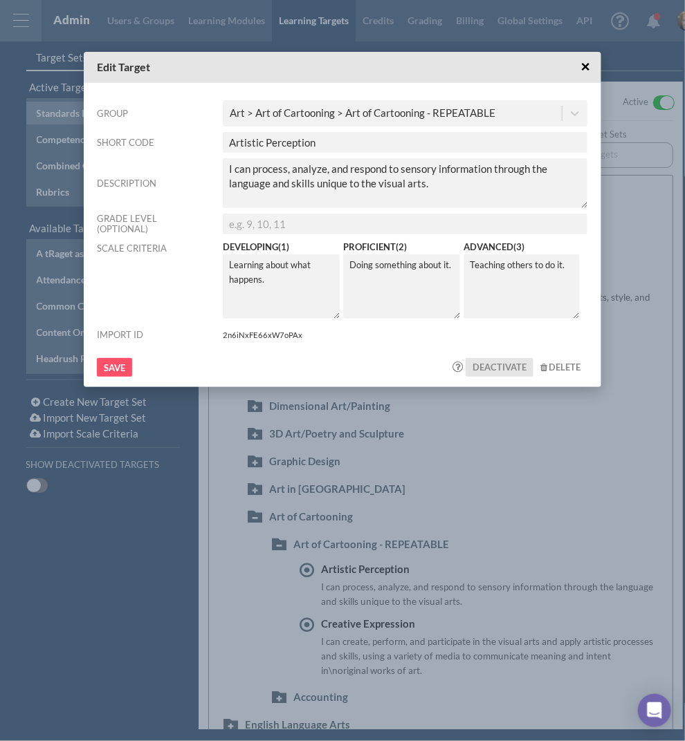
click at [494, 370] on span "Deactivate" at bounding box center [499, 367] width 54 height 11
click at [584, 64] on span "×" at bounding box center [585, 66] width 9 height 17
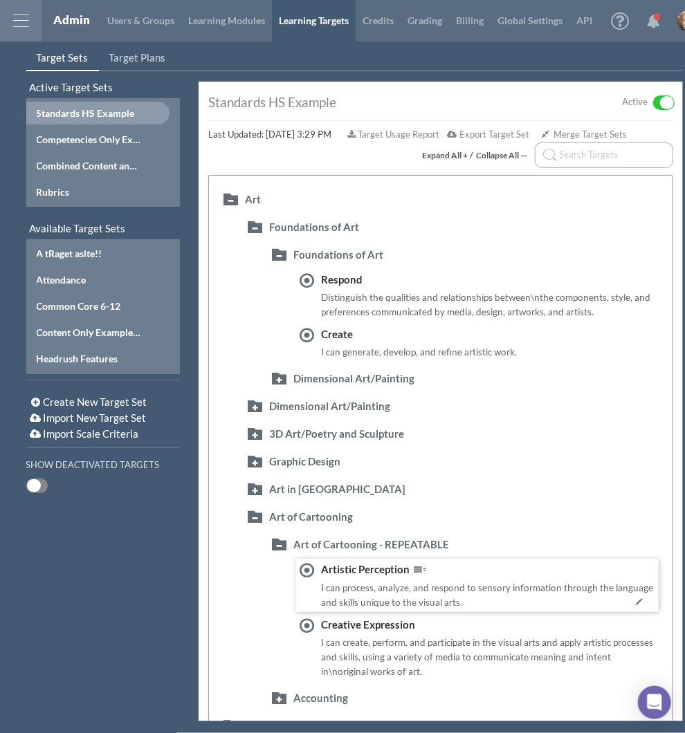
click at [360, 588] on div "I can process, analyze, and respond to sensory information through the language…" at bounding box center [487, 595] width 333 height 29
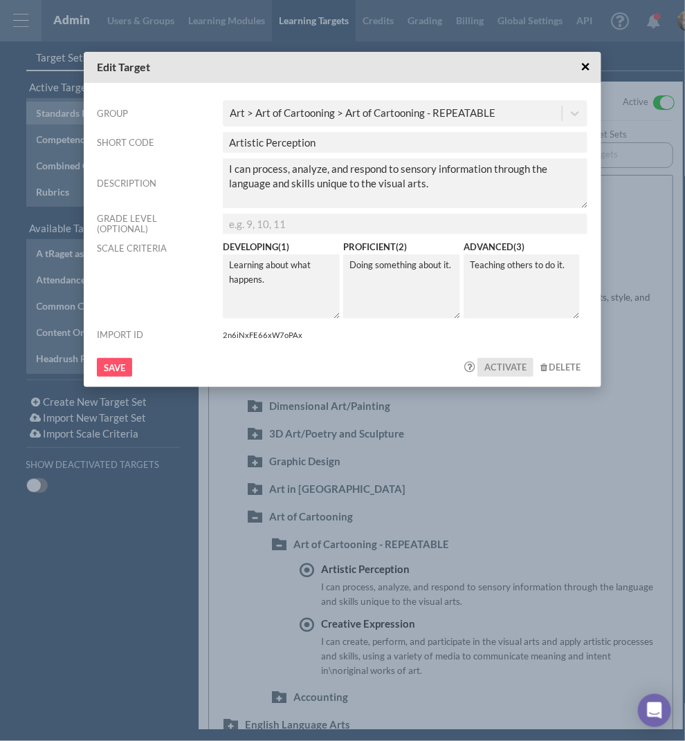
click at [524, 358] on button "Activate" at bounding box center [505, 367] width 56 height 19
click at [490, 369] on span "Deactivate" at bounding box center [499, 367] width 54 height 11
click at [589, 71] on span "×" at bounding box center [585, 66] width 9 height 17
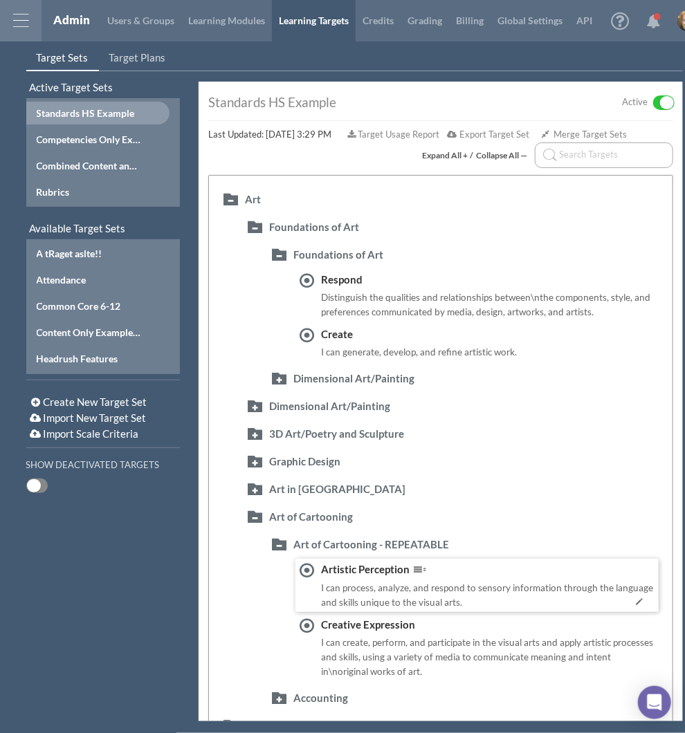
click at [396, 593] on div "I can process, analyze, and respond to sensory information through the language…" at bounding box center [487, 595] width 333 height 29
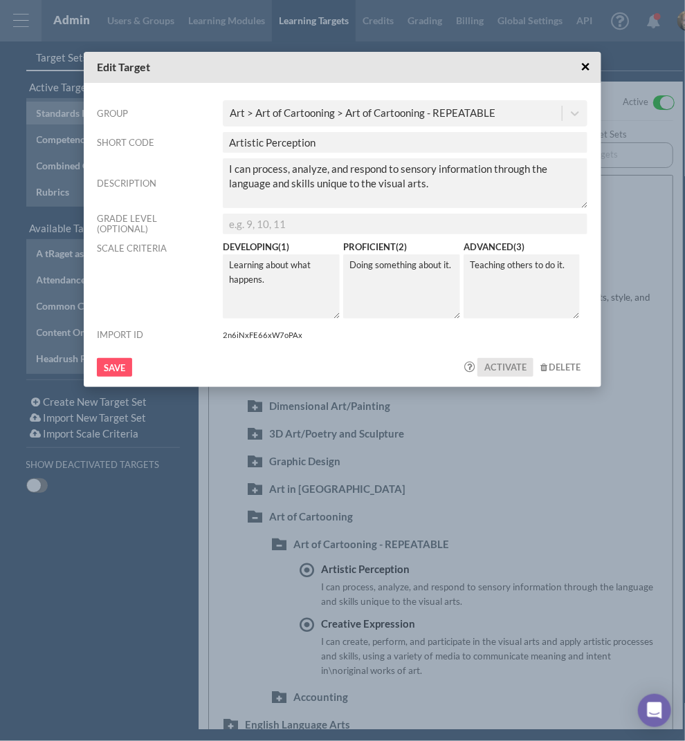
click at [510, 365] on span "Activate" at bounding box center [505, 367] width 42 height 11
click at [584, 62] on span "×" at bounding box center [585, 66] width 9 height 17
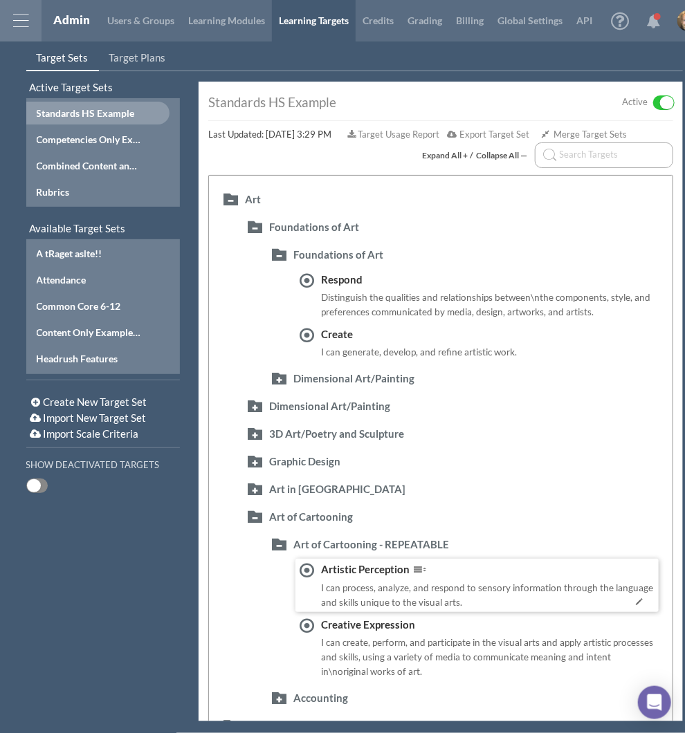
click at [382, 596] on div "I can process, analyze, and respond to sensory information through the language…" at bounding box center [487, 595] width 333 height 29
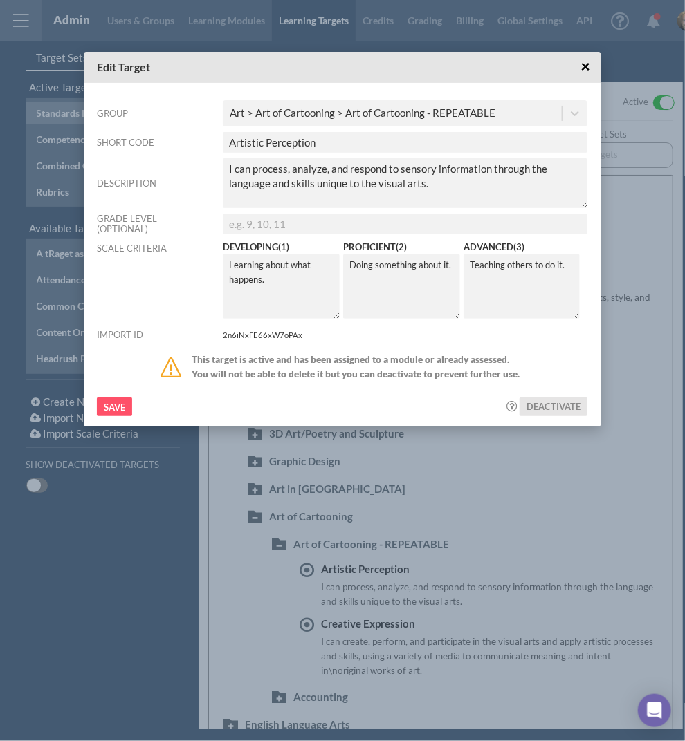
click at [540, 411] on span "Deactivate" at bounding box center [553, 406] width 54 height 11
click at [582, 62] on span "×" at bounding box center [585, 66] width 9 height 17
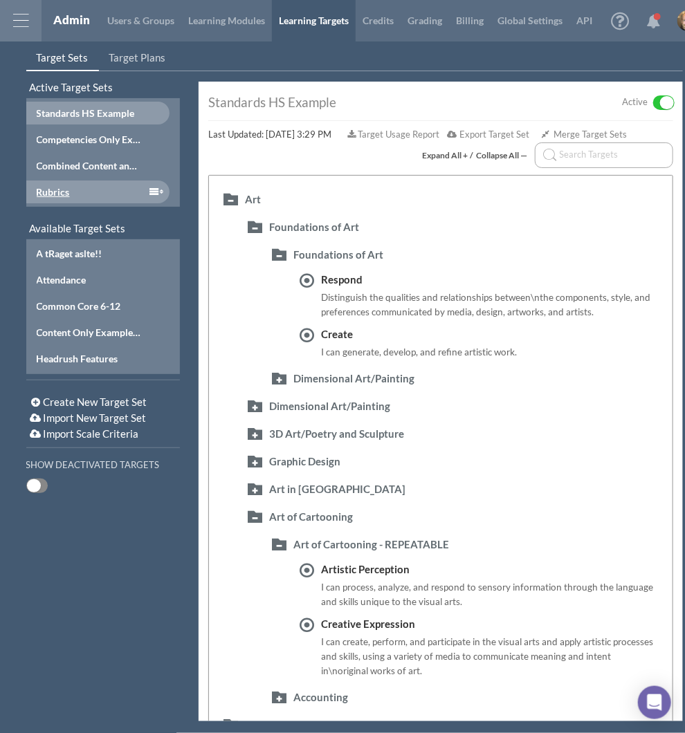
click at [78, 194] on div "Rubrics" at bounding box center [90, 192] width 107 height 15
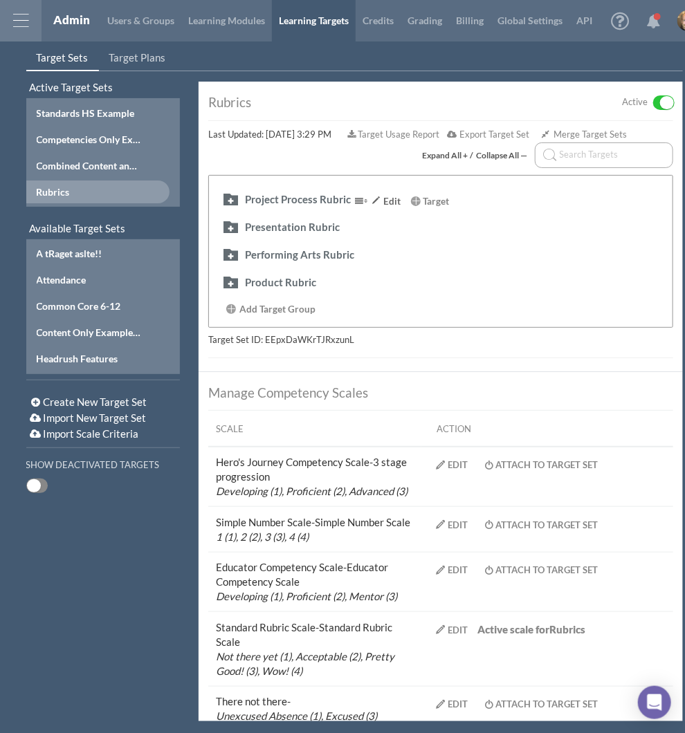
click at [225, 199] on button "button" at bounding box center [230, 199] width 22 height 16
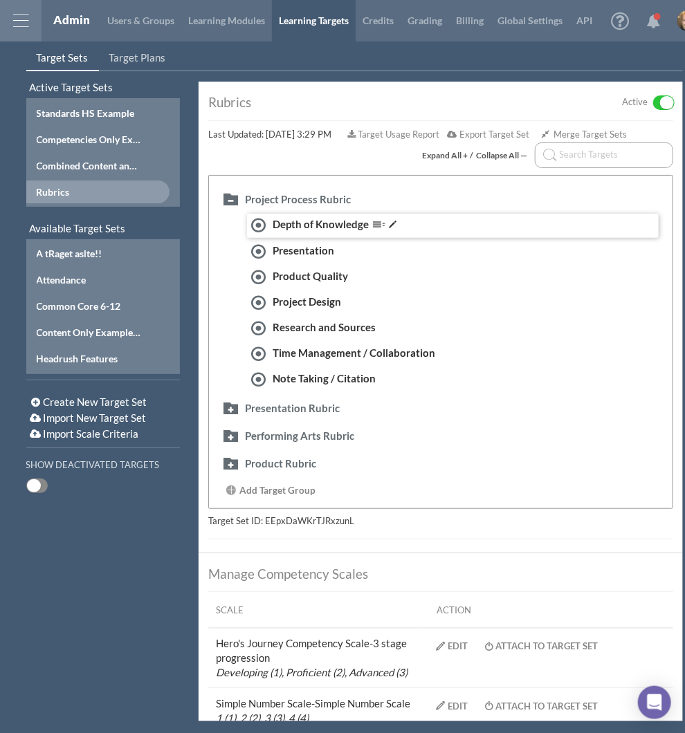
click at [282, 226] on div "Depth of Knowledge" at bounding box center [340, 224] width 136 height 15
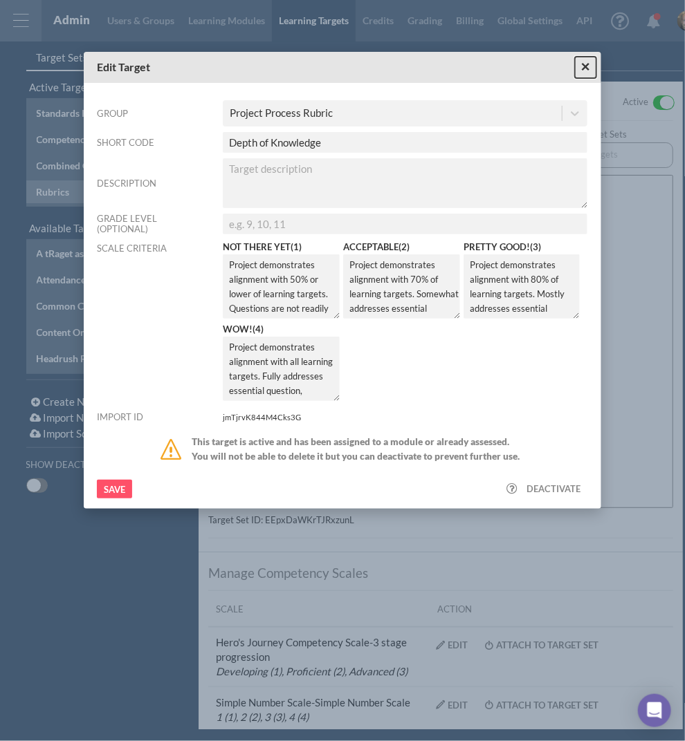
click at [582, 64] on span "×" at bounding box center [585, 66] width 9 height 17
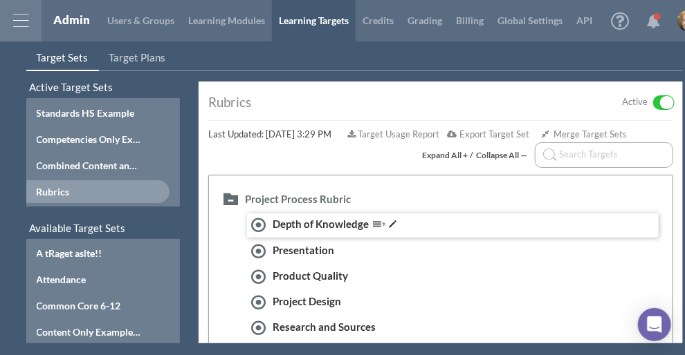
click at [469, 221] on div "Depth of Knowledge" at bounding box center [450, 226] width 407 height 19
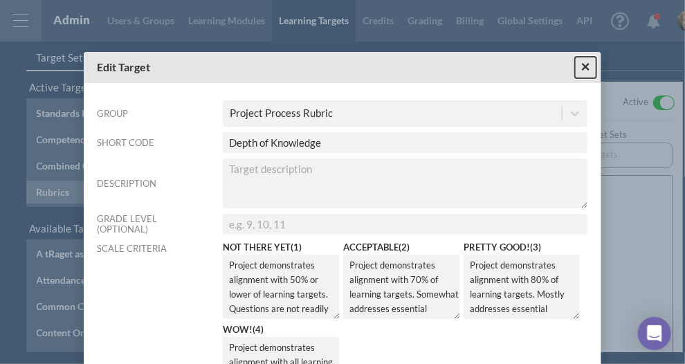
click at [584, 61] on span "×" at bounding box center [585, 66] width 9 height 17
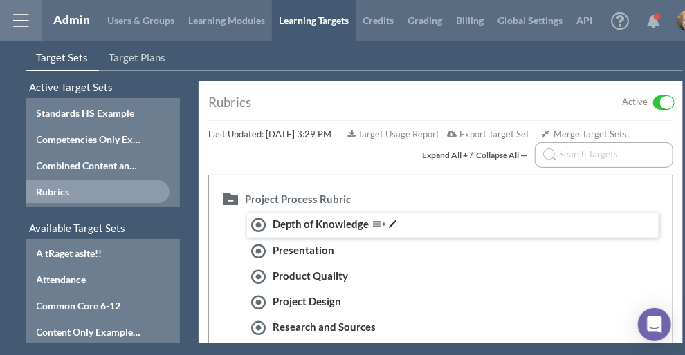
click at [346, 226] on div "Depth of Knowledge" at bounding box center [340, 224] width 136 height 15
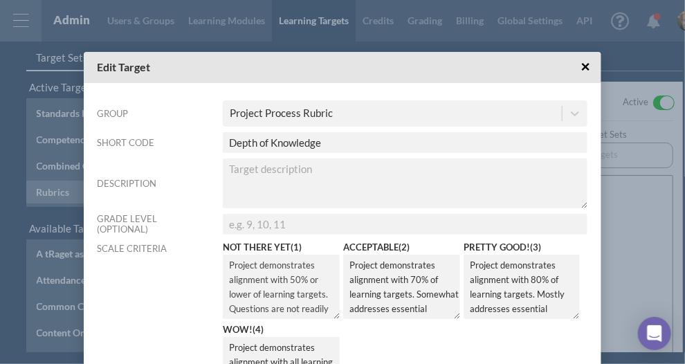
click at [270, 282] on textarea "Project demonstrates alignment with 50% or lower of learning targets. Questions…" at bounding box center [281, 287] width 117 height 64
